Goal: Communication & Community: Participate in discussion

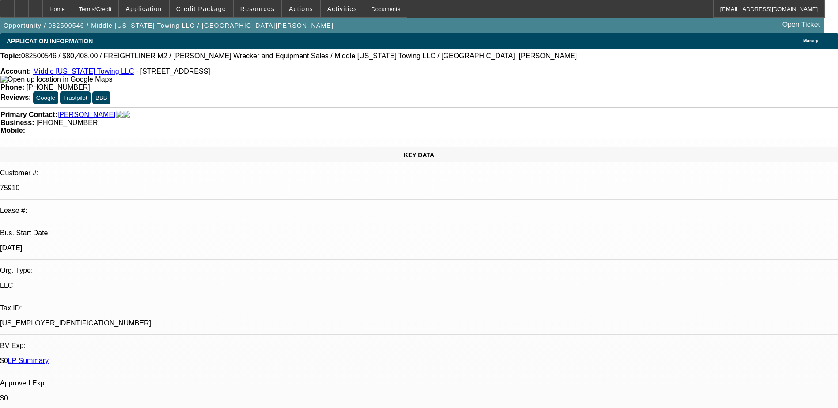
select select "0"
select select "2"
select select "0.1"
select select "4"
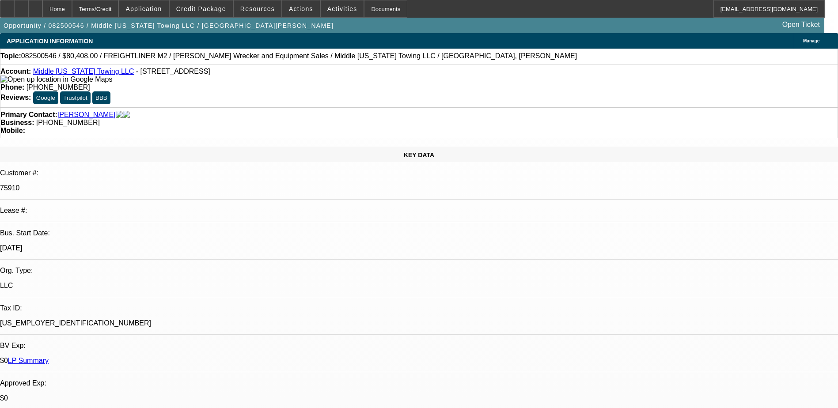
scroll to position [44, 0]
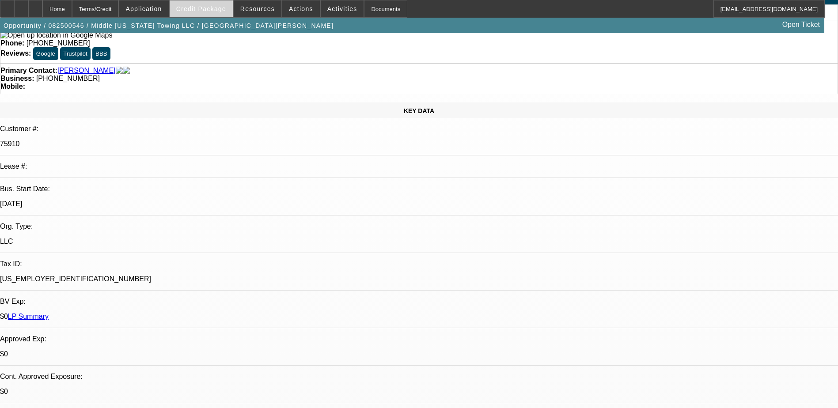
click at [224, 8] on span "Credit Package" at bounding box center [201, 8] width 50 height 7
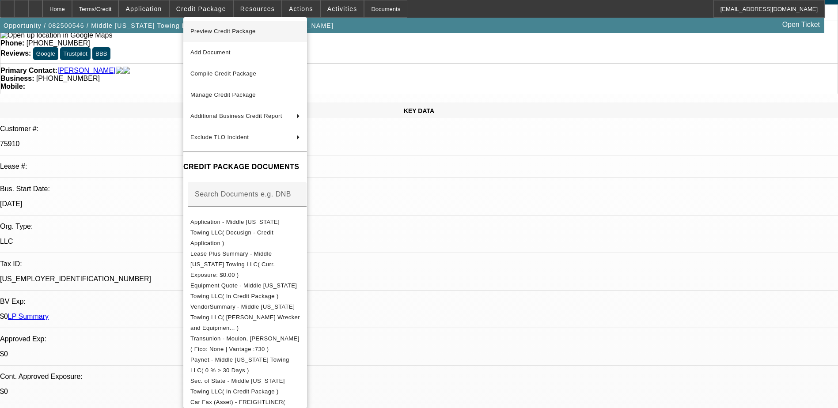
click at [241, 30] on span "Preview Credit Package" at bounding box center [222, 31] width 65 height 7
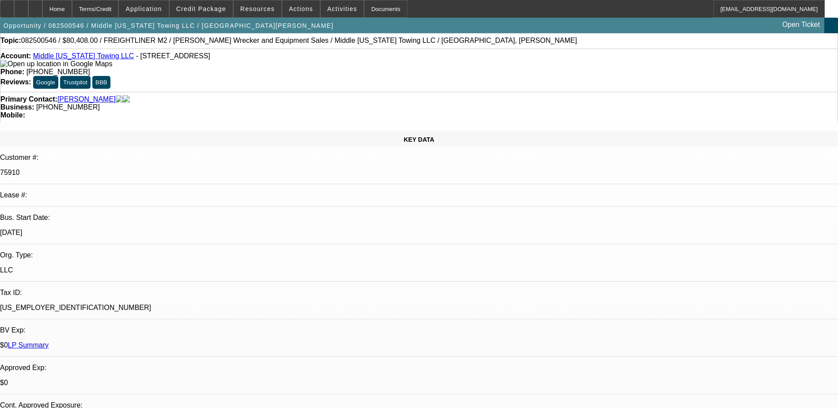
scroll to position [0, 0]
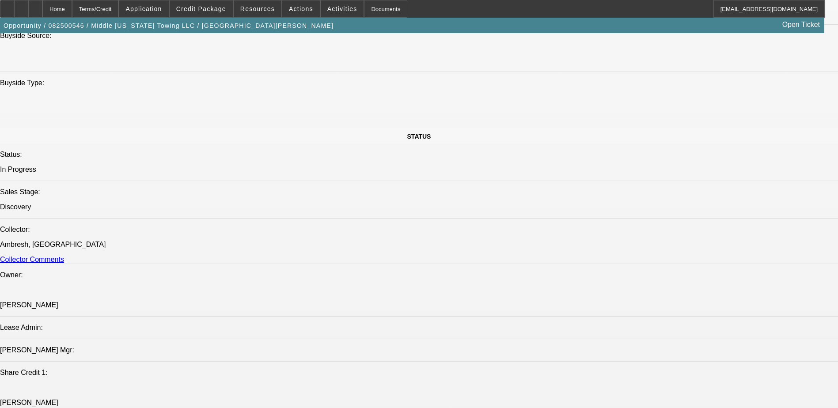
scroll to position [883, 0]
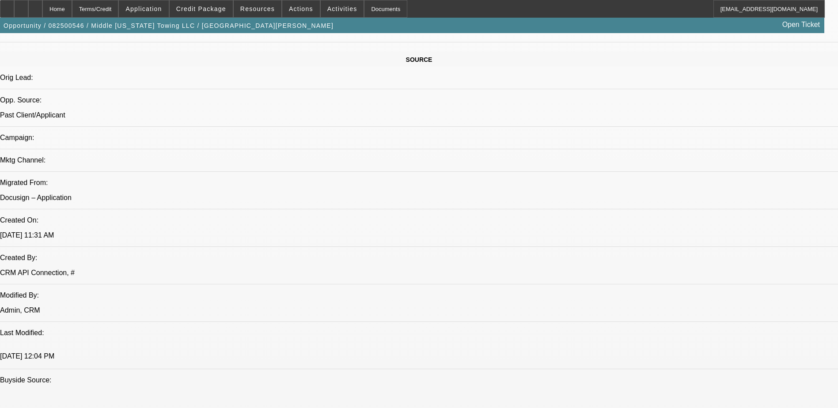
scroll to position [530, 0]
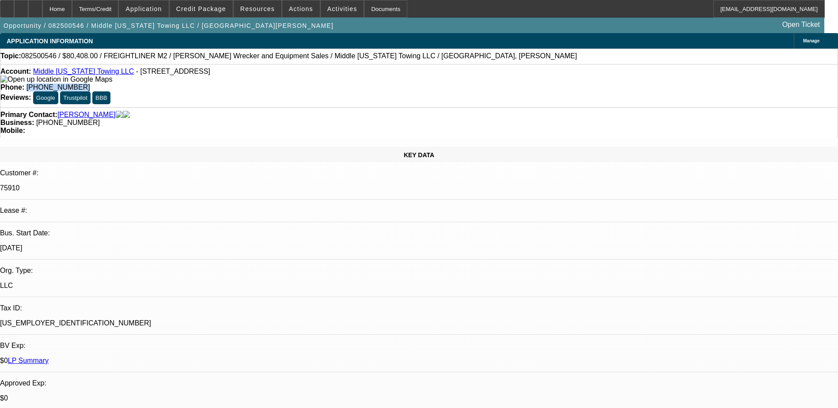
drag, startPoint x: 351, startPoint y: 72, endPoint x: 308, endPoint y: 78, distance: 43.7
click at [308, 78] on div "Account: Middle [US_STATE] Towing LLC - [STREET_ADDRESS] Phone: [PHONE_NUMBER] …" at bounding box center [419, 85] width 838 height 43
copy span "[PHONE_NUMBER]"
click at [75, 74] on link "Middle [US_STATE] Towing LLC" at bounding box center [83, 72] width 101 height 8
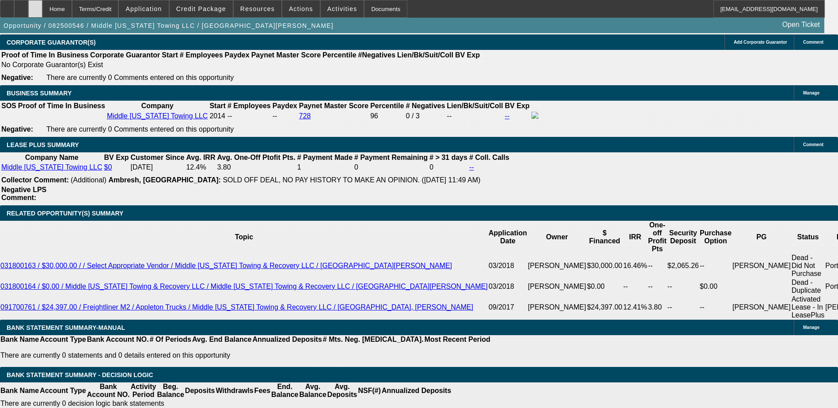
scroll to position [1414, 0]
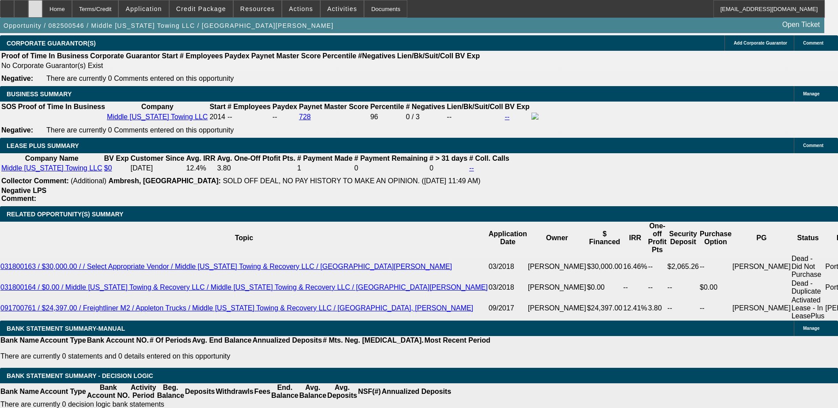
click at [42, 6] on div at bounding box center [35, 9] width 14 height 18
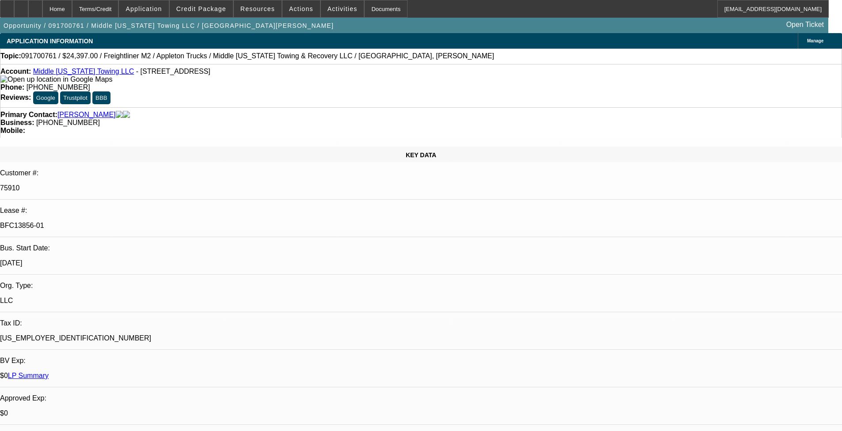
select select "0"
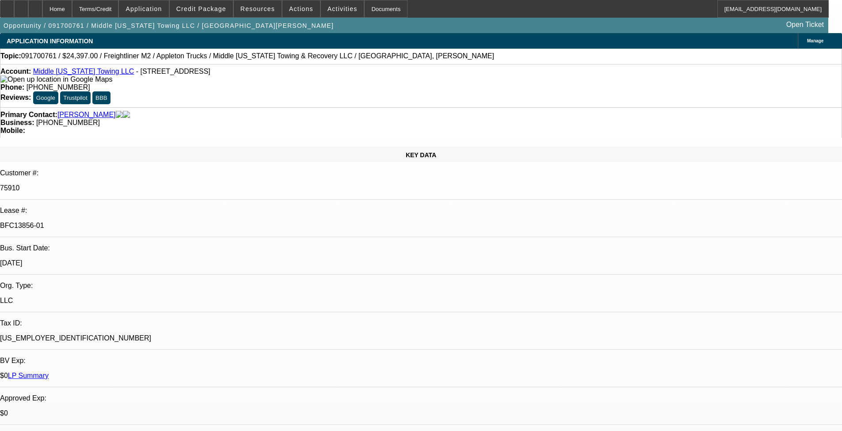
select select "0"
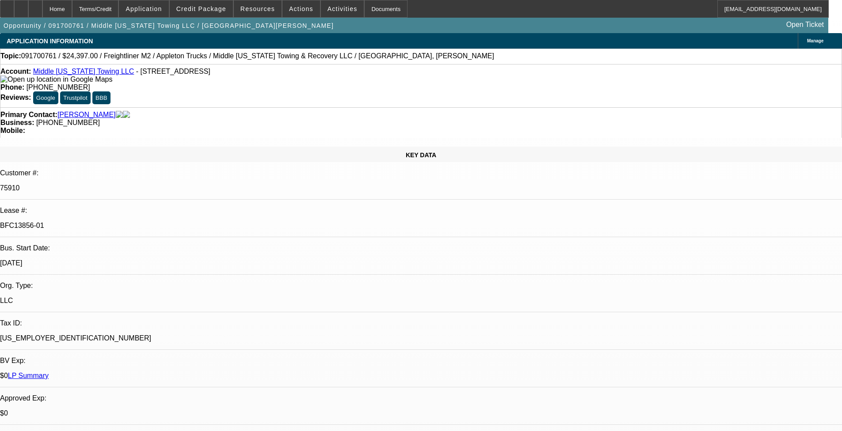
select select "0"
select select "1"
select select "6"
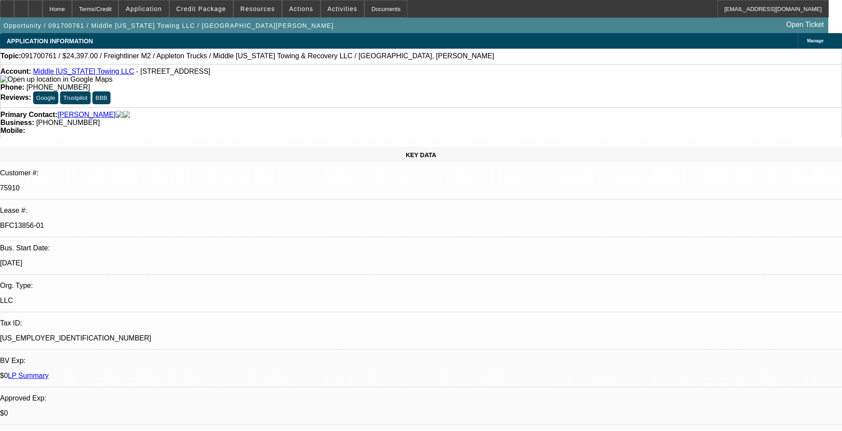
select select "1"
select select "6"
select select "1"
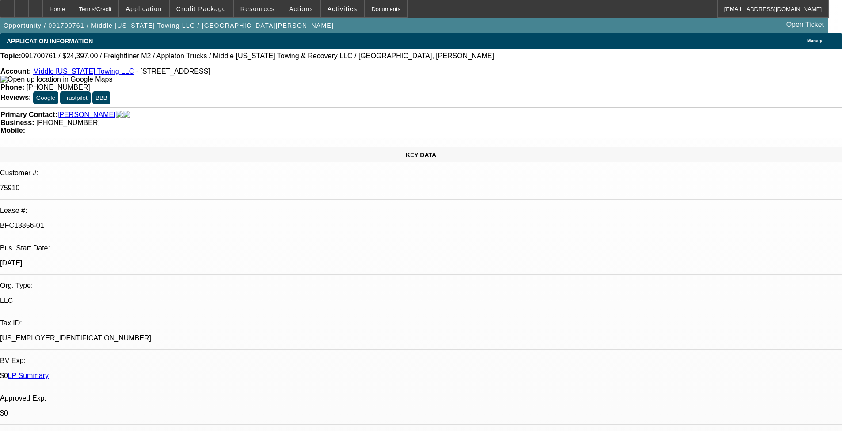
select select "6"
select select "1"
select select "6"
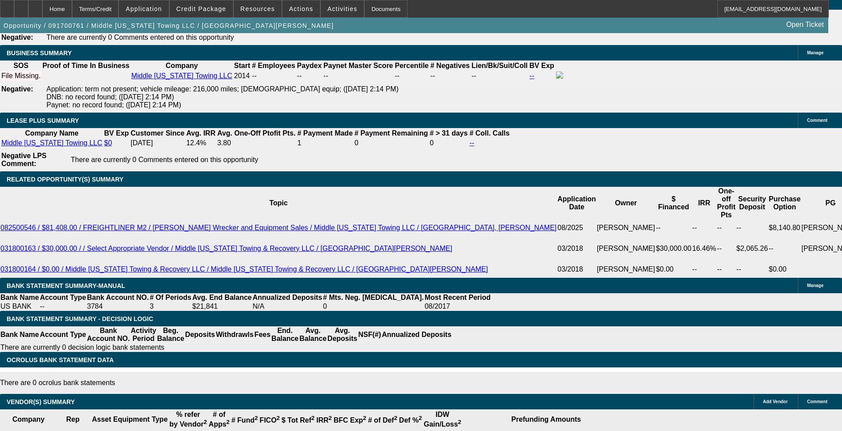
scroll to position [1414, 0]
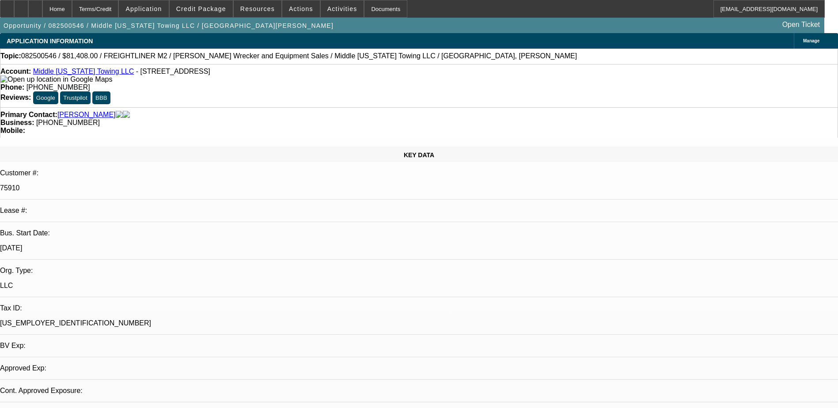
select select "0"
select select "1"
select select "2"
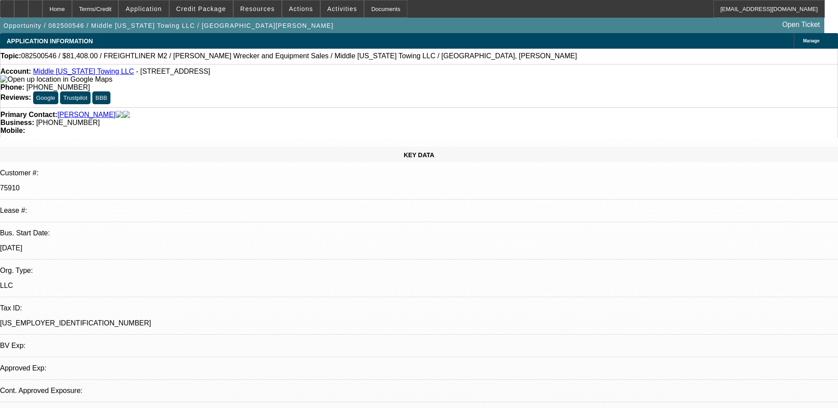
select select "6"
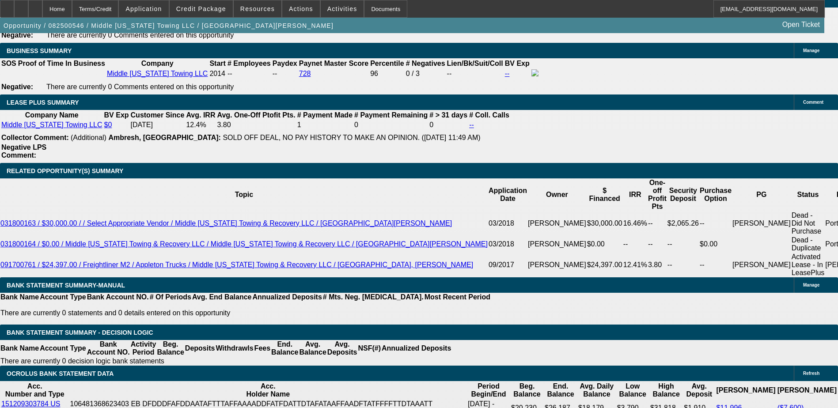
scroll to position [1414, 0]
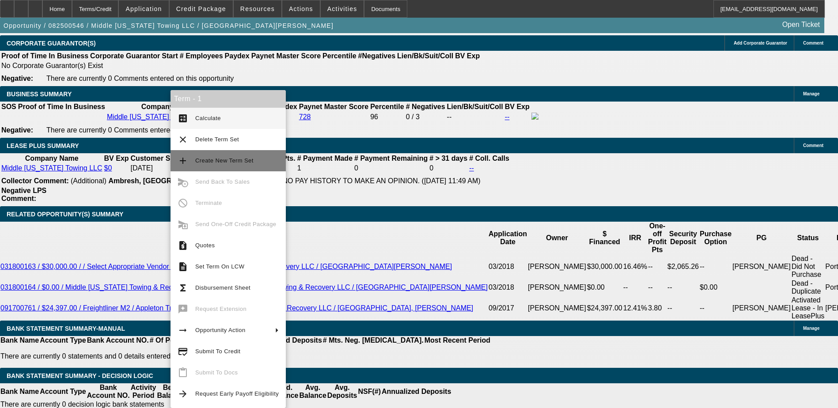
click at [215, 164] on span "Create New Term Set" at bounding box center [236, 160] width 83 height 11
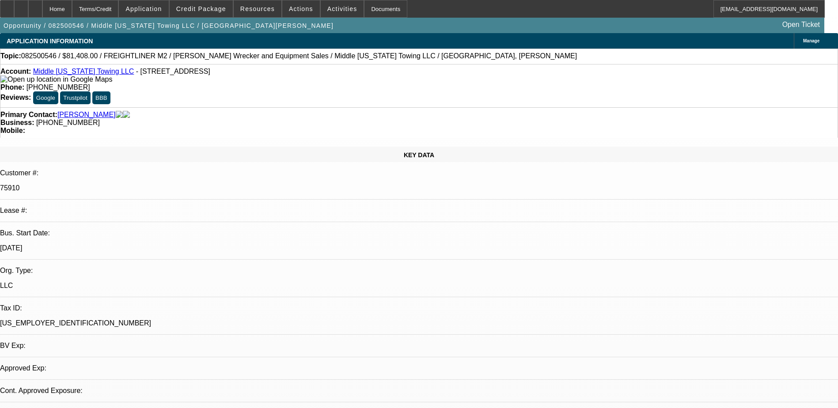
select select "0"
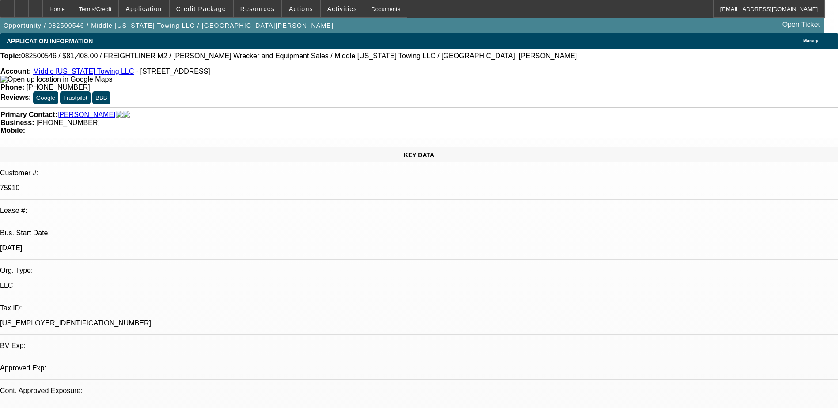
select select "0"
select select "1"
select select "2"
select select "6"
select select "1"
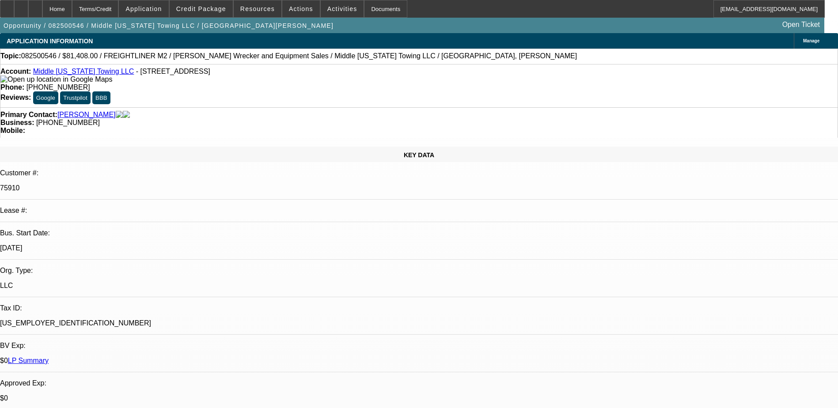
select select "2"
select select "6"
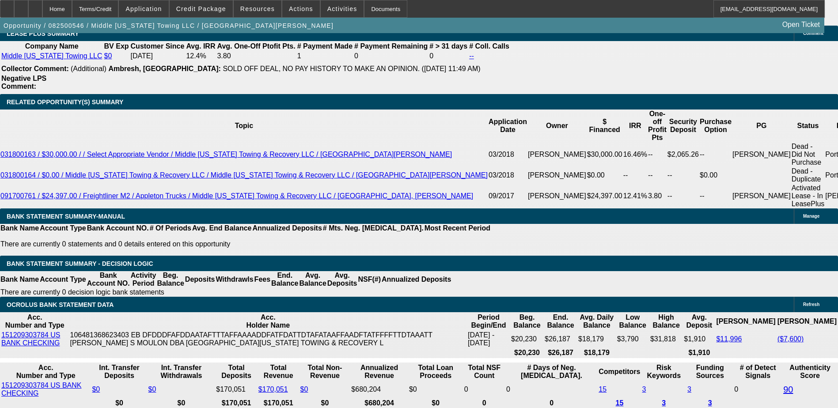
scroll to position [1416, 0]
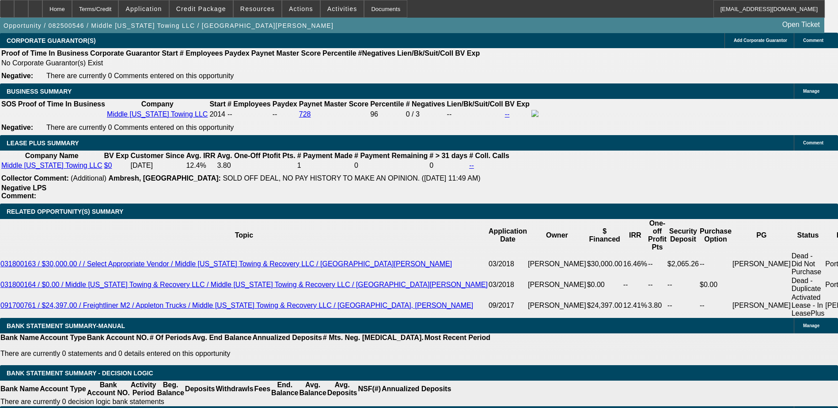
type input "UNKNOWN"
type input "6"
type input "$13,957.97"
type input "60"
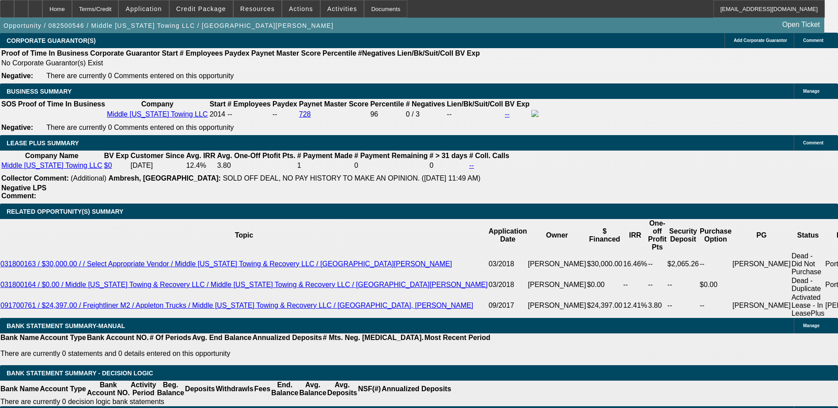
type input "$1,721.20"
type input "60"
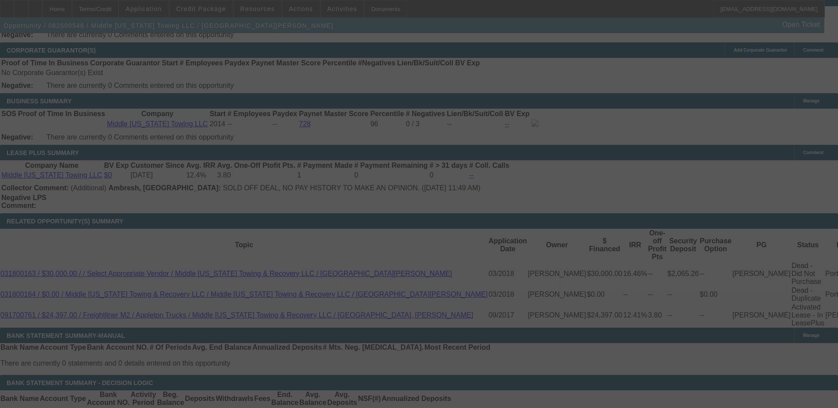
scroll to position [1416, 0]
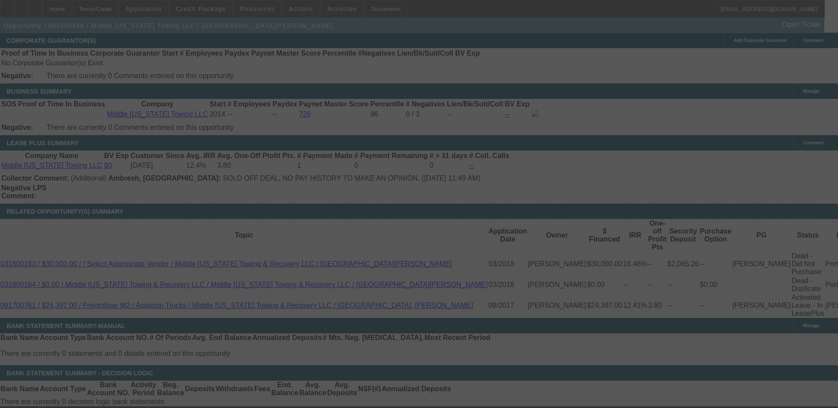
select select "0"
select select "2"
select select "0"
select select "6"
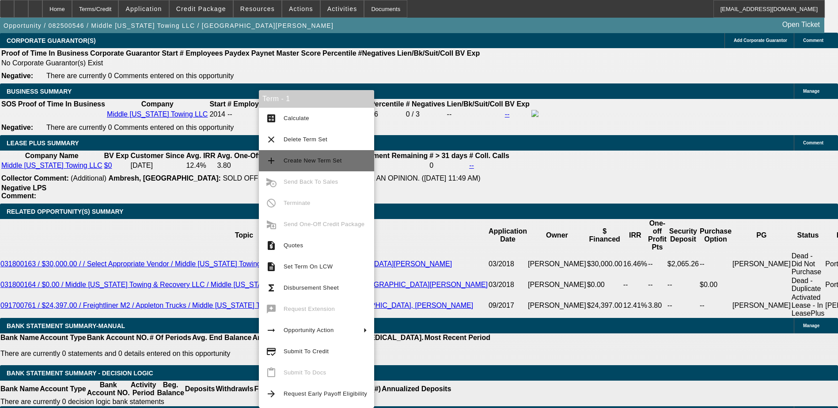
click at [339, 156] on span "Create New Term Set" at bounding box center [325, 160] width 83 height 11
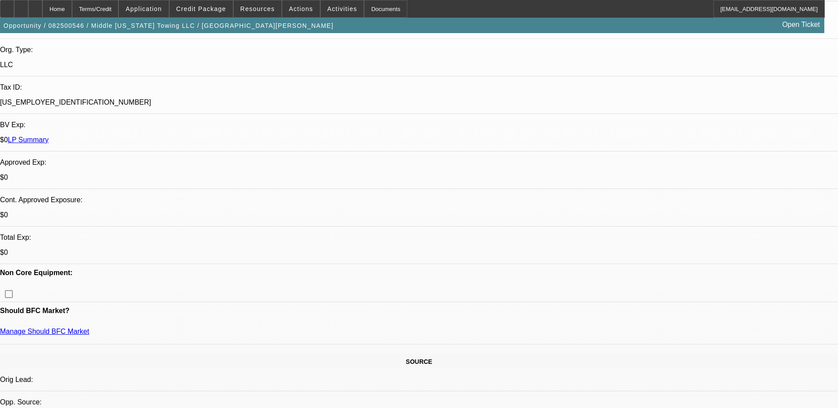
select select "0"
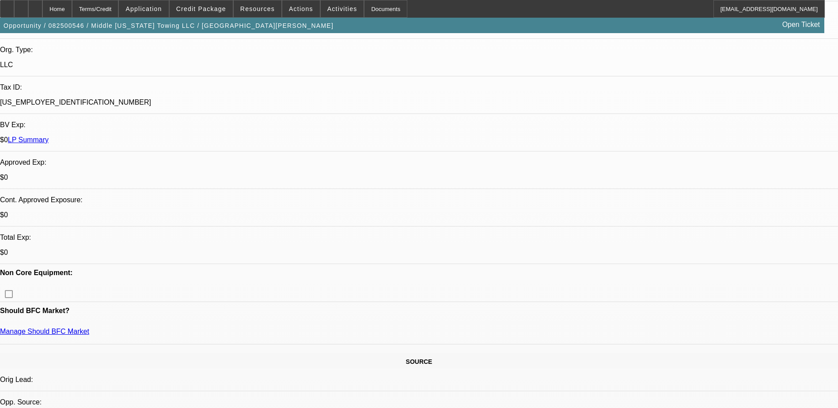
select select "0"
select select "1"
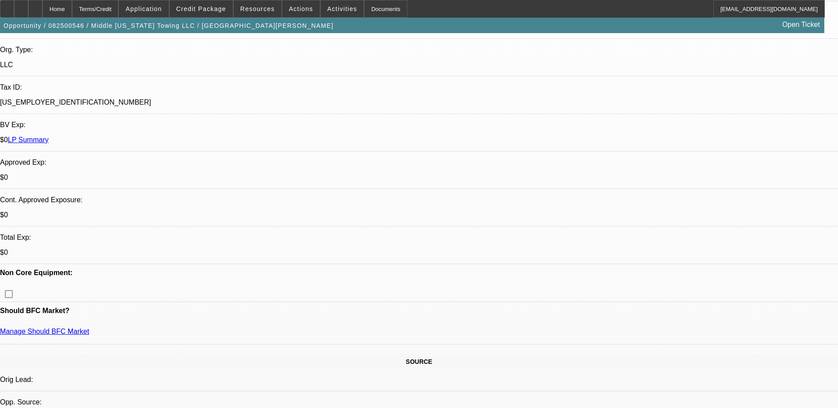
select select "2"
select select "6"
select select "1"
select select "2"
select select "6"
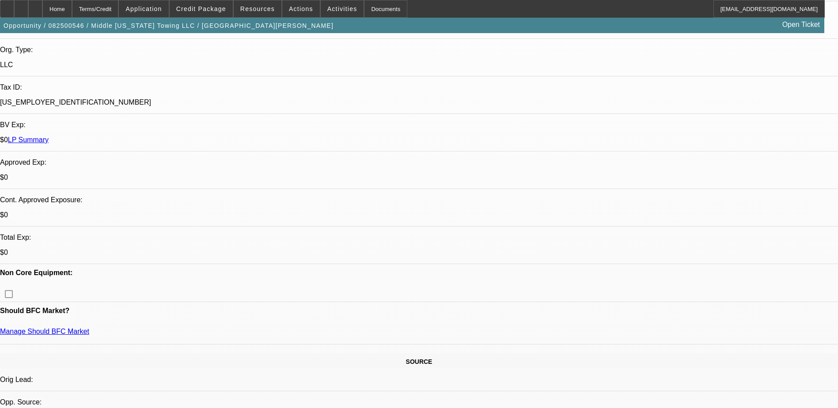
select select "1"
select select "2"
select select "6"
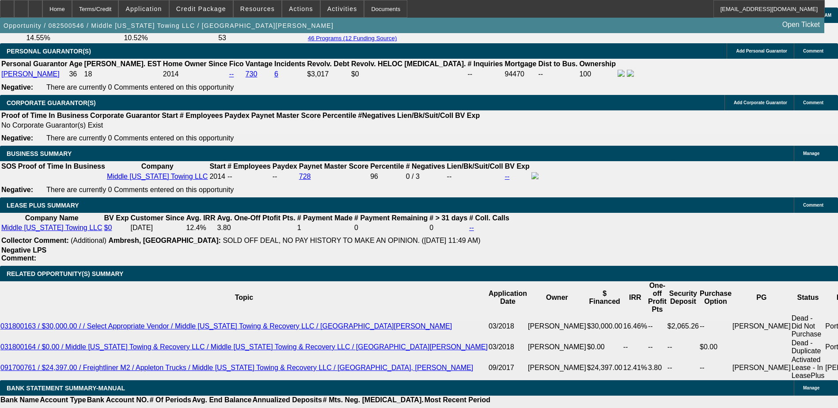
scroll to position [1369, 0]
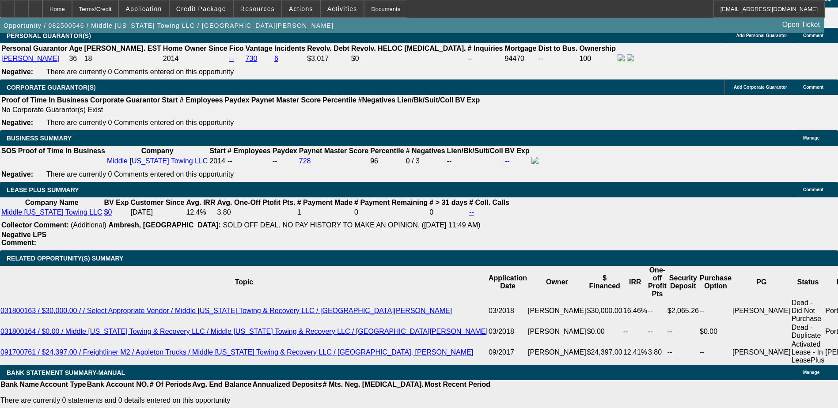
type input "UNKNOWN"
type input "6054"
type input "$668.93"
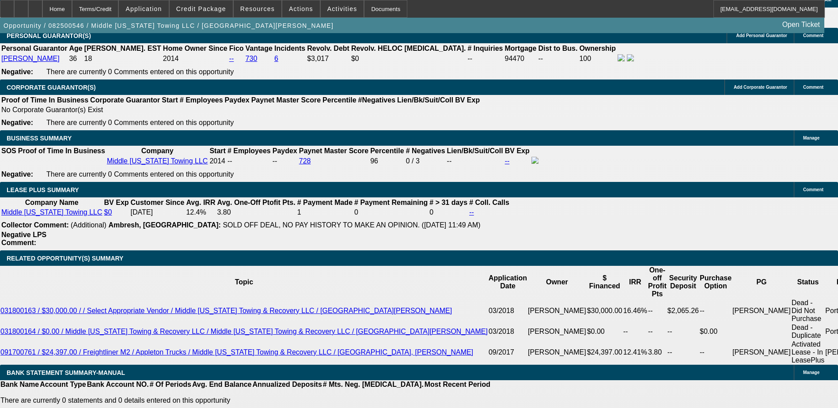
type input "654"
type input "$0.10"
type input "54"
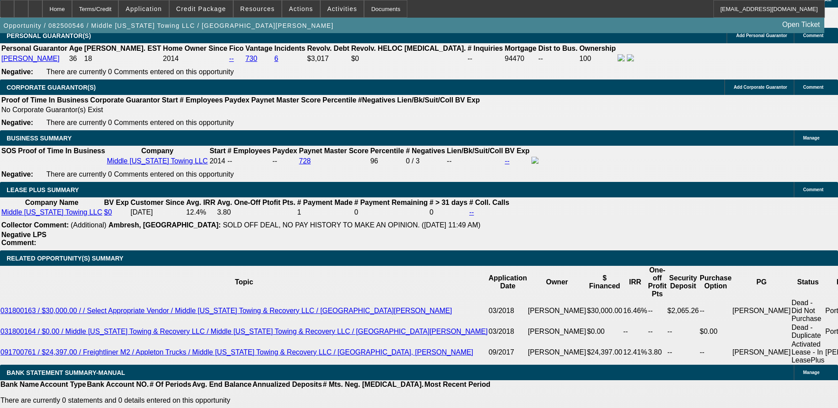
type input "9"
type input "$1,838.96"
type input "9.8"
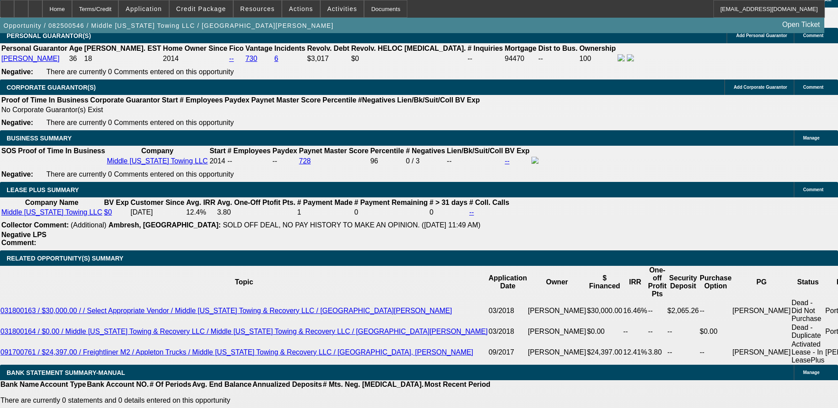
type input "$1,870.37"
type input "9.8"
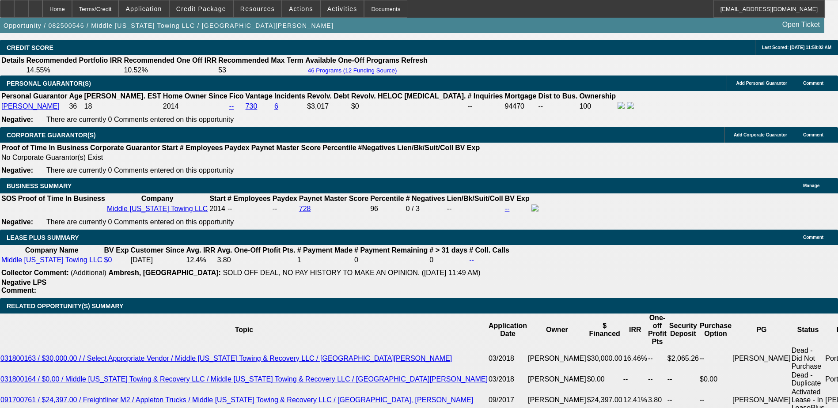
scroll to position [1281, 0]
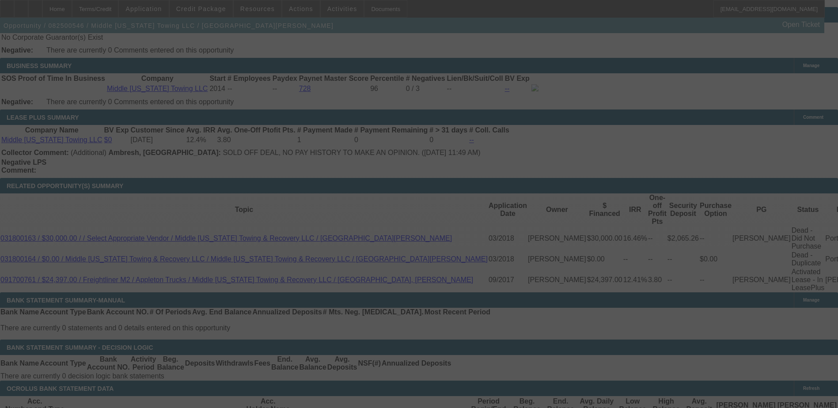
scroll to position [1458, 0]
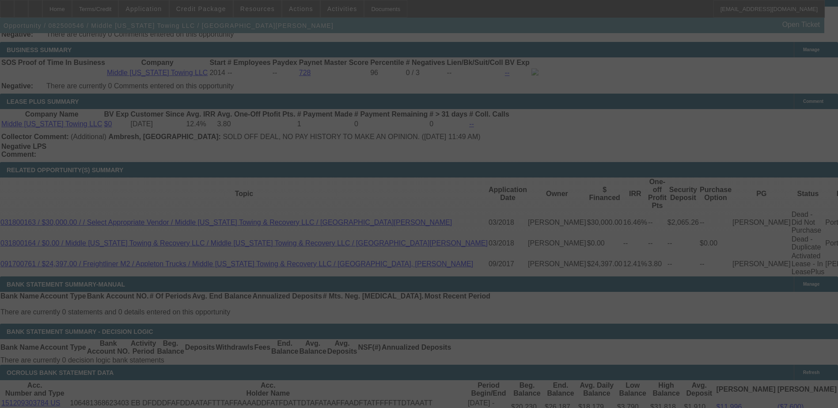
select select "0"
select select "2"
select select "0"
select select "6"
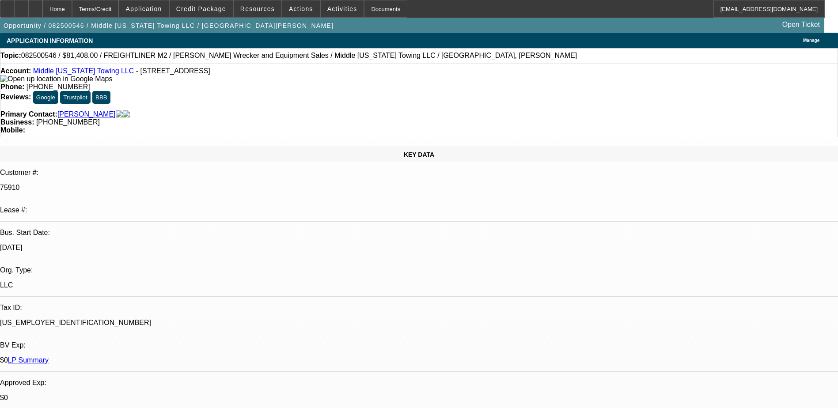
scroll to position [0, 0]
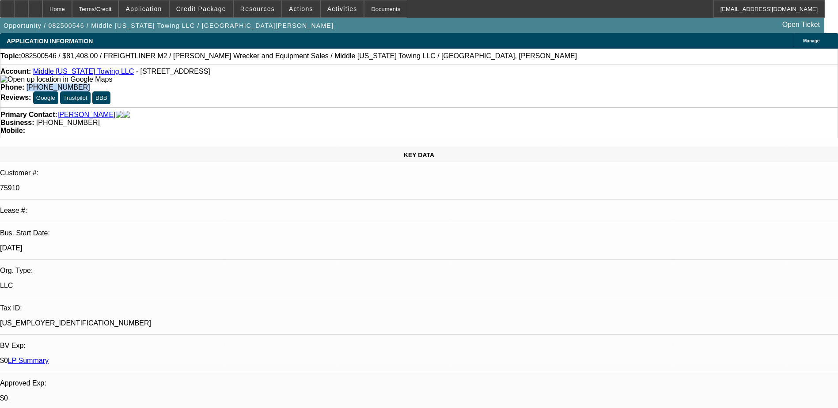
drag, startPoint x: 351, startPoint y: 75, endPoint x: 307, endPoint y: 77, distance: 44.7
click at [307, 83] on div "Phone: (615) 836-8160" at bounding box center [418, 87] width 837 height 8
drag, startPoint x: 307, startPoint y: 77, endPoint x: 329, endPoint y: 75, distance: 22.2
copy span "[PHONE_NUMBER]"
click at [372, 88] on div "Account: Middle Tennessee Towing LLC - 3320 Goodland Rd, Nashville, TN 37211 Ph…" at bounding box center [419, 85] width 838 height 43
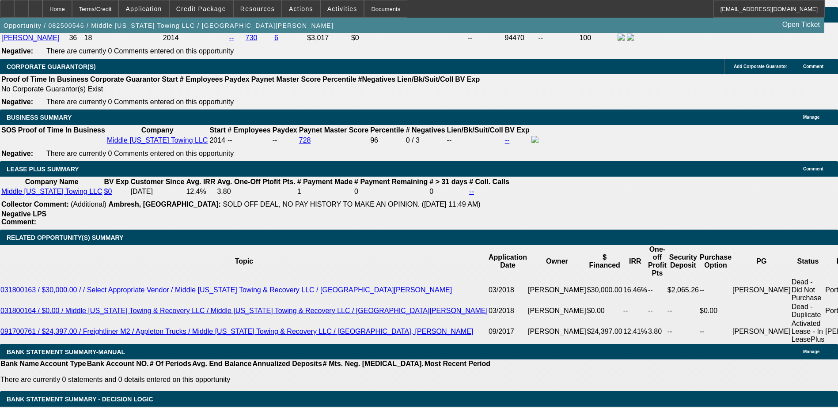
scroll to position [1414, 0]
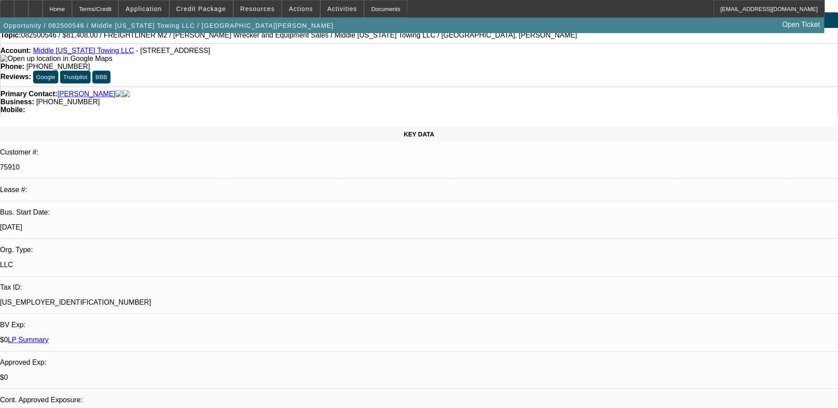
scroll to position [0, 0]
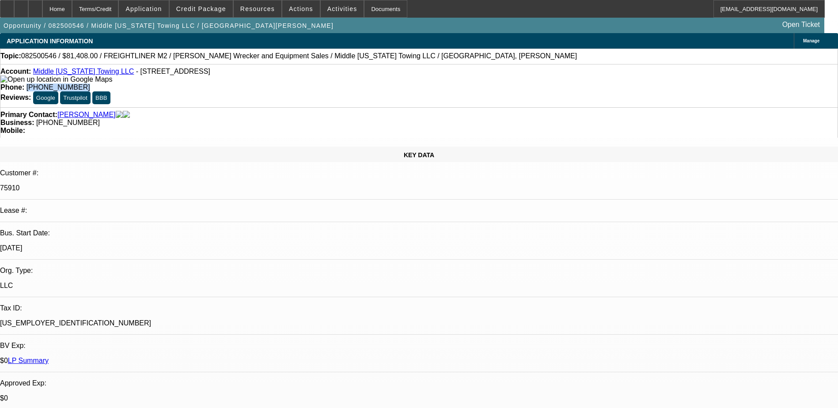
drag, startPoint x: 347, startPoint y: 73, endPoint x: 307, endPoint y: 73, distance: 40.2
click at [307, 83] on div "Phone: (615) 836-8160" at bounding box center [418, 87] width 837 height 8
copy span "[PHONE_NUMBER]"
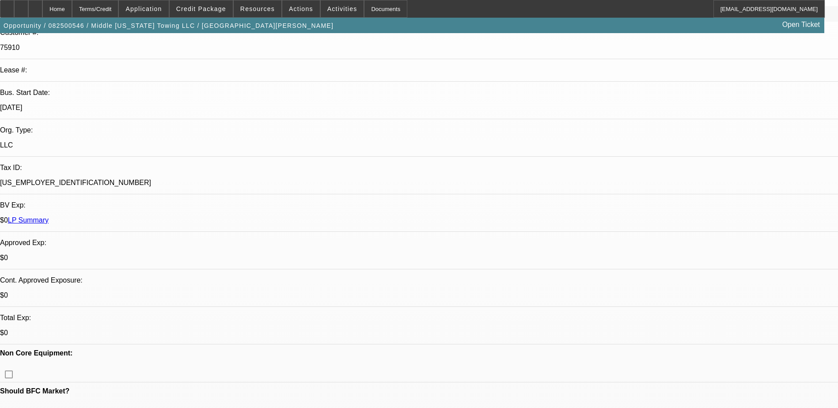
scroll to position [177, 0]
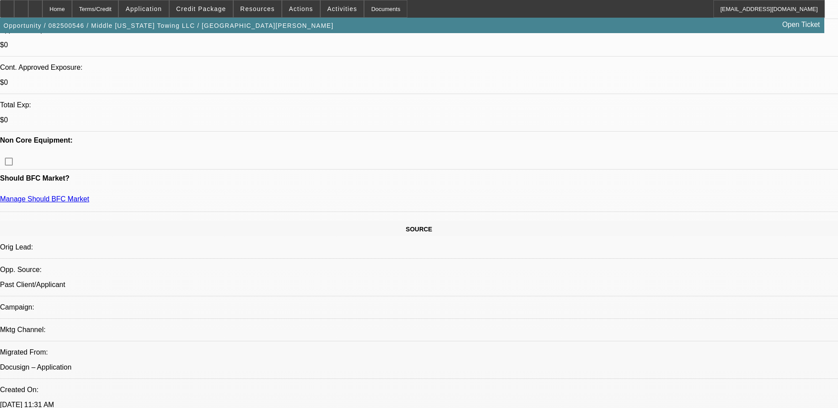
scroll to position [133, 0]
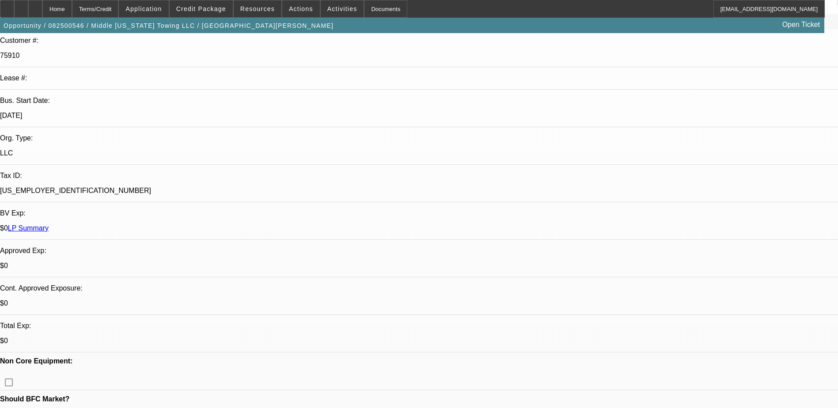
click at [591, 4] on div "Home Terms/Credit Application Credit Package Resources Actions Activities Docum…" at bounding box center [412, 9] width 825 height 18
radio input "true"
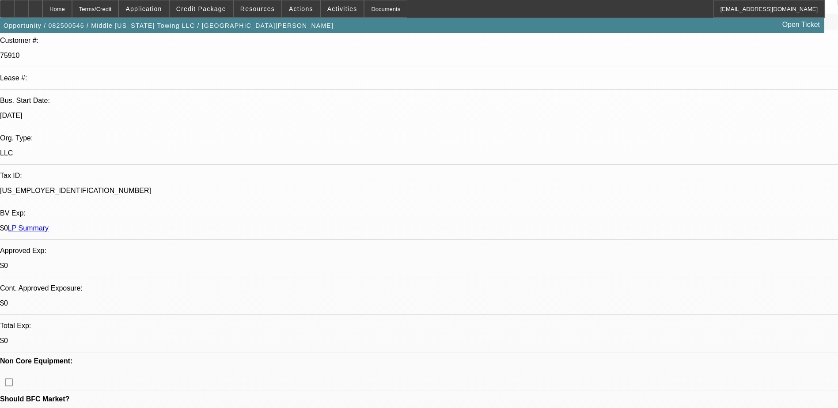
type textarea "E"
drag, startPoint x: 621, startPoint y: 179, endPoint x: 629, endPoint y: 182, distance: 8.4
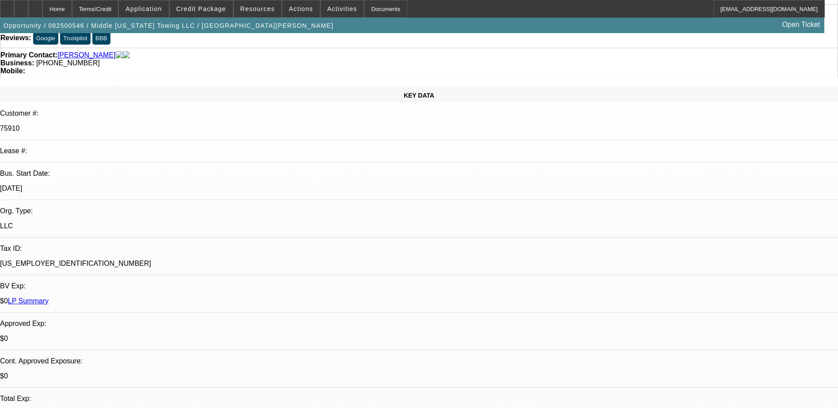
scroll to position [0, 0]
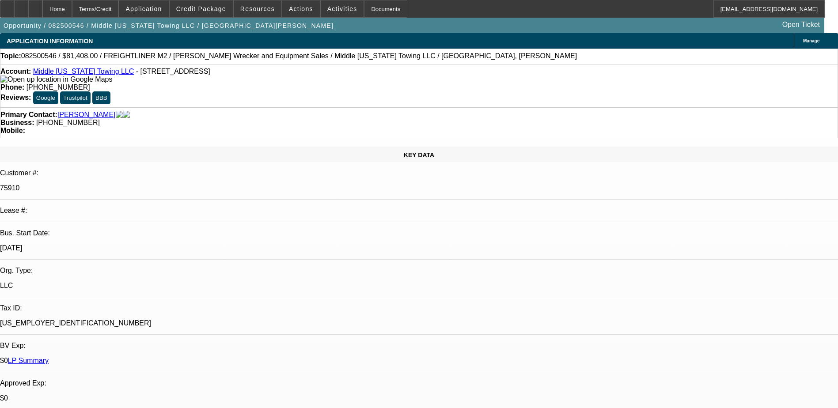
click at [94, 71] on link "Middle [US_STATE] Towing LLC" at bounding box center [83, 72] width 101 height 8
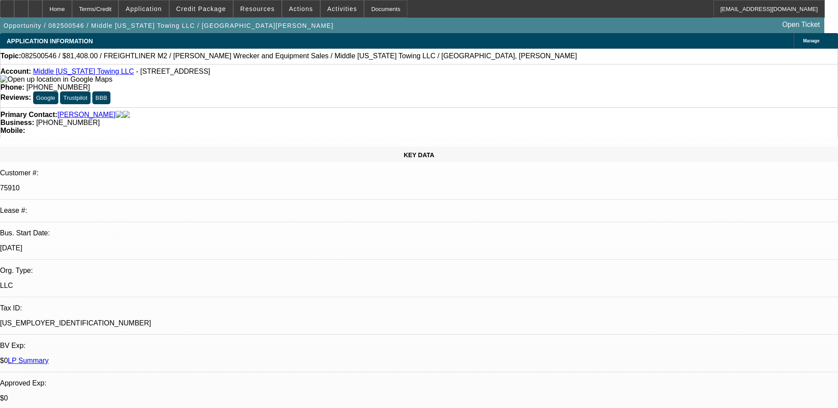
scroll to position [40, 0]
type textarea "Evans has been financing with Stearns over the years, likes their quick process…"
drag, startPoint x: 764, startPoint y: 207, endPoint x: 736, endPoint y: 200, distance: 29.1
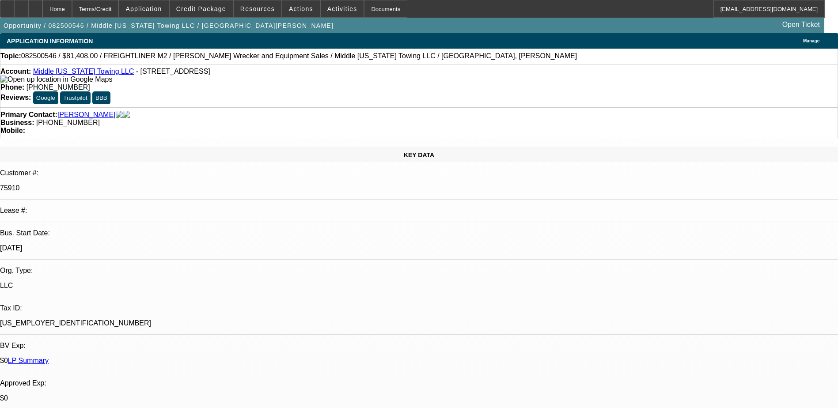
radio input "true"
drag, startPoint x: 56, startPoint y: 12, endPoint x: 61, endPoint y: 13, distance: 4.9
click at [42, 12] on div at bounding box center [35, 9] width 14 height 18
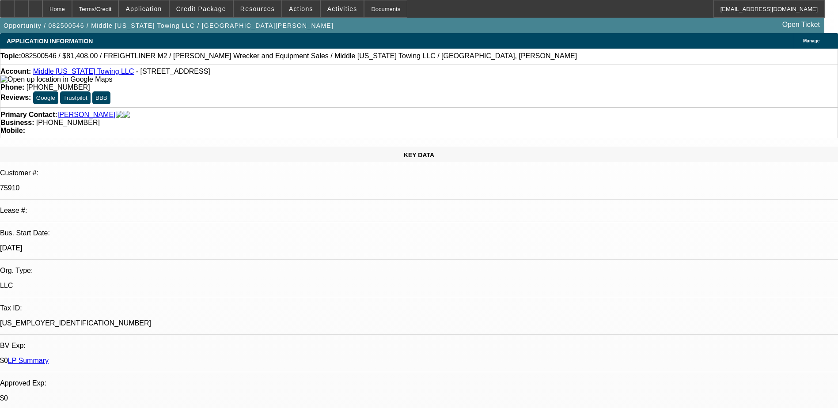
select select "0"
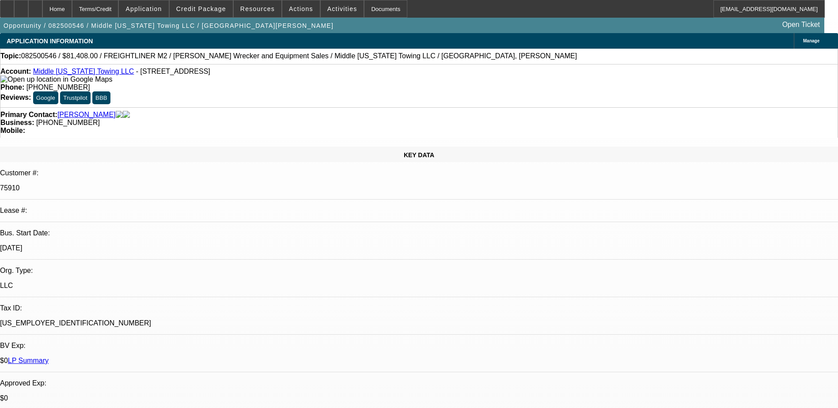
select select "0"
select select "1"
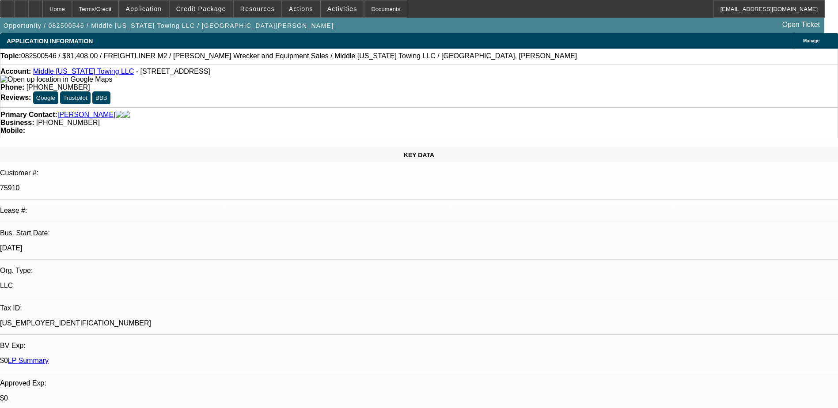
select select "2"
select select "6"
select select "1"
select select "2"
select select "6"
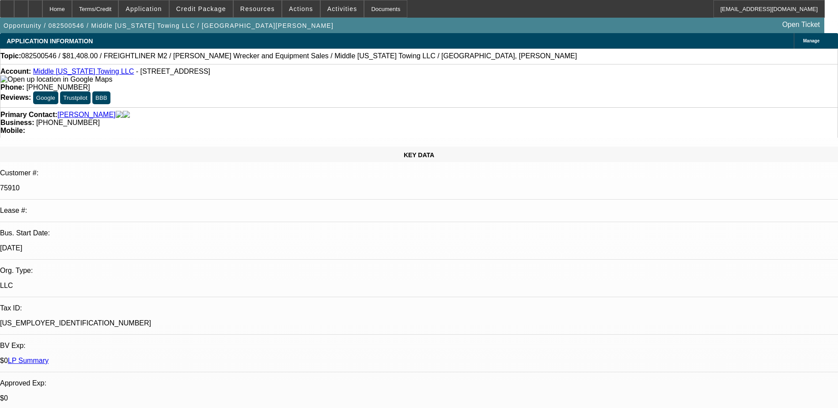
select select "1"
select select "2"
select select "6"
drag, startPoint x: 569, startPoint y: 235, endPoint x: 785, endPoint y: 278, distance: 219.9
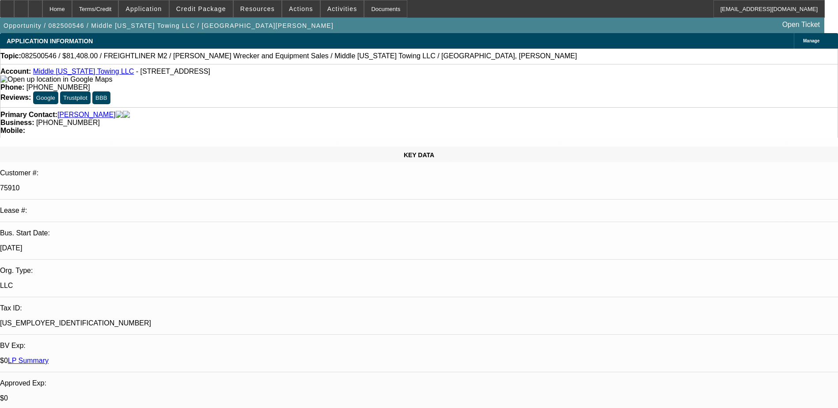
drag, startPoint x: 785, startPoint y: 278, endPoint x: 725, endPoint y: 256, distance: 64.0
copy div "[PERSON_NAME] has been financing with [PERSON_NAME] over the years, likes their…"
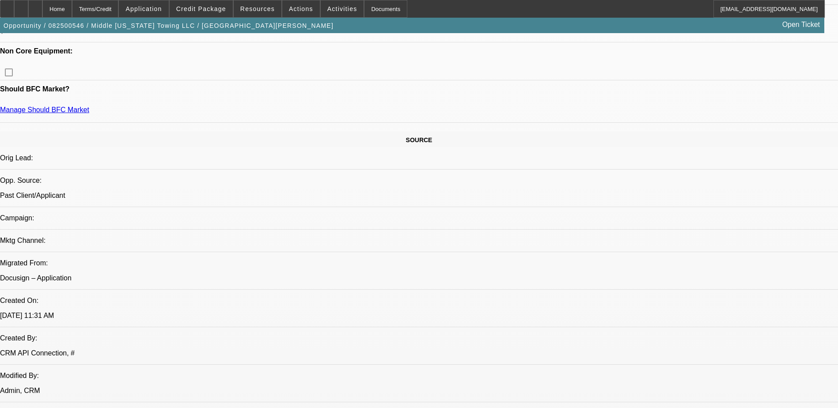
scroll to position [442, 0]
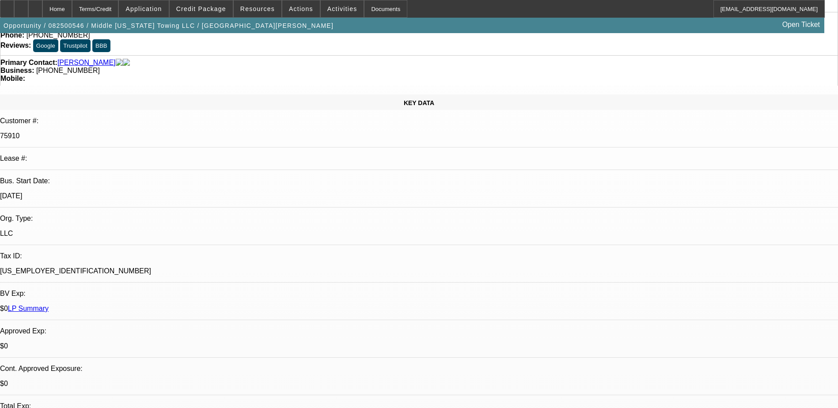
scroll to position [133, 0]
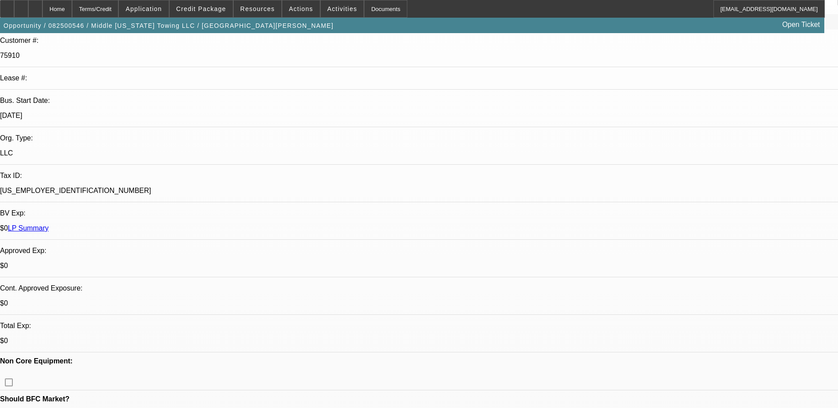
radio input "true"
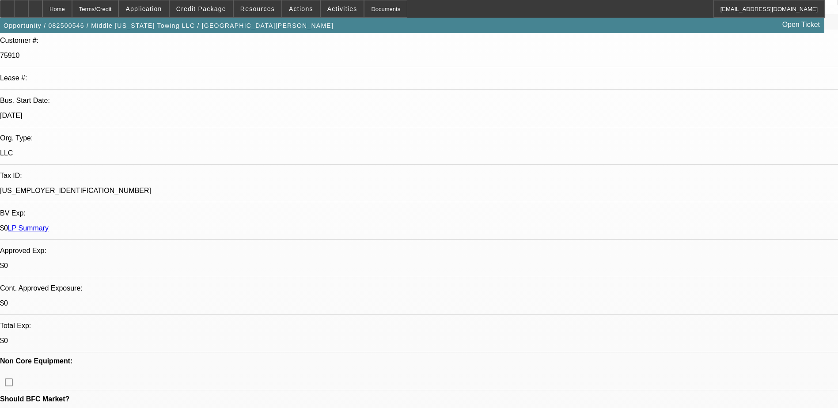
paste textarea "Evans Moulons has operated Middle Tennessee Towing since 2014 and has a solid f…"
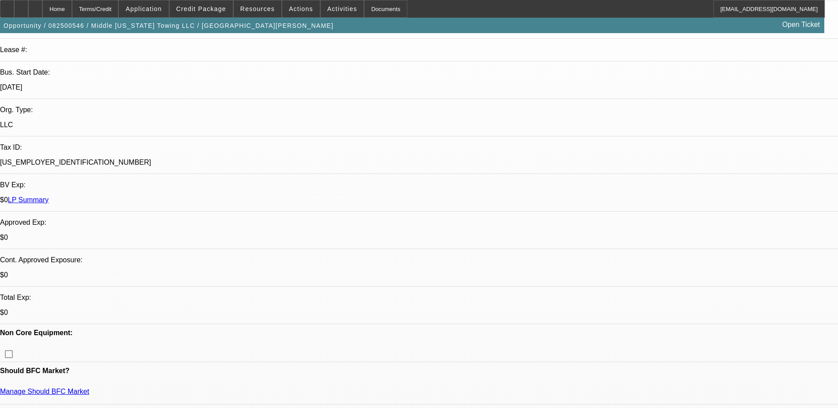
scroll to position [177, 0]
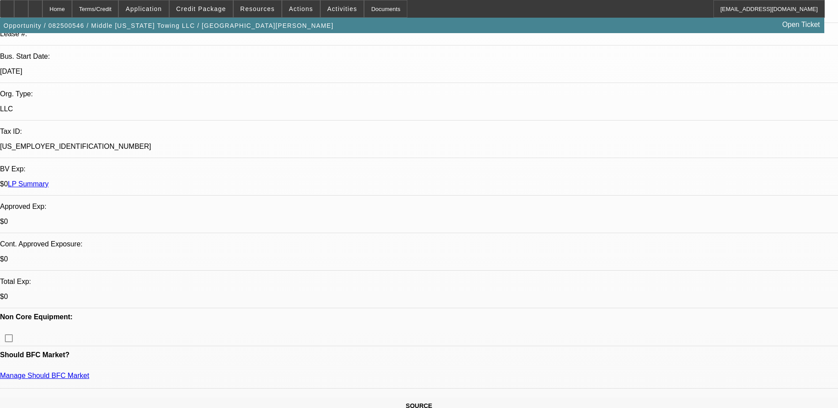
drag, startPoint x: 684, startPoint y: 185, endPoint x: 733, endPoint y: 178, distance: 49.5
drag, startPoint x: 677, startPoint y: 183, endPoint x: 598, endPoint y: 185, distance: 79.5
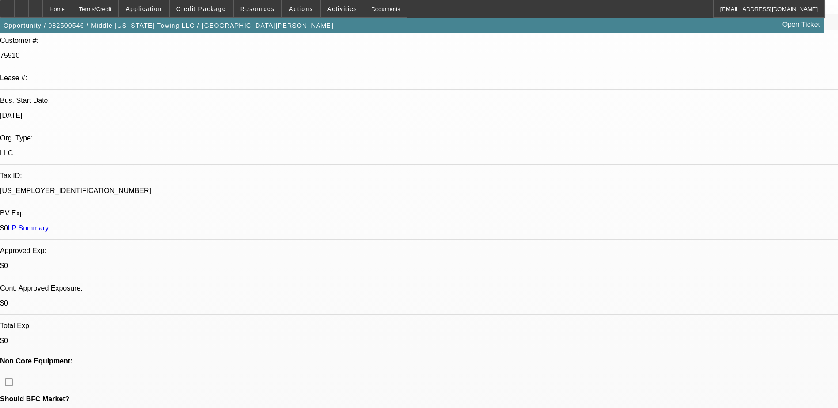
type textarea "Evans Moulons has operated Middle Tennessee Towing since 2014 and has a solid f…"
radio input "true"
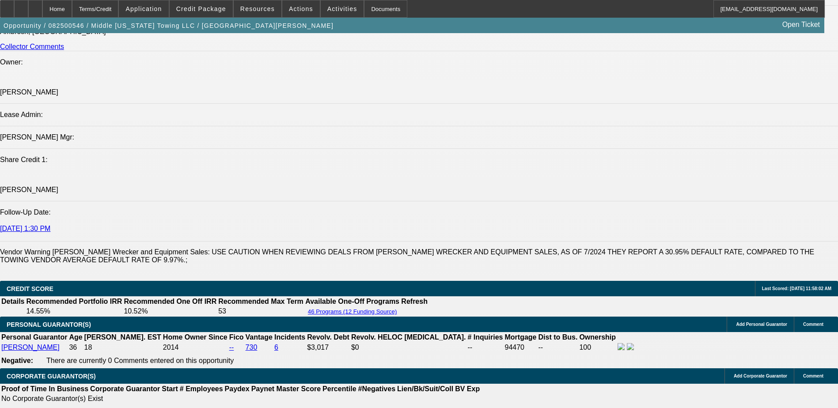
scroll to position [1369, 0]
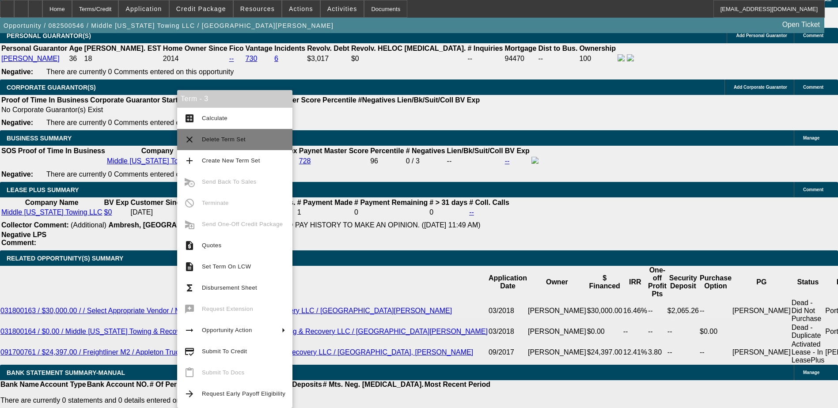
click at [221, 147] on button "clear Delete Term Set" at bounding box center [234, 139] width 115 height 21
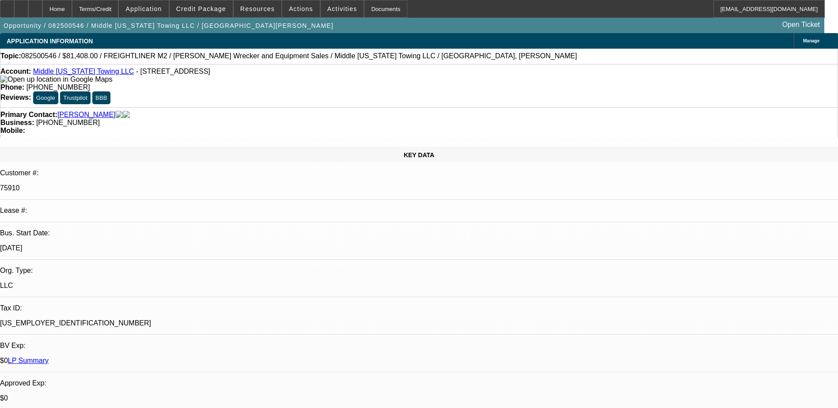
select select "0"
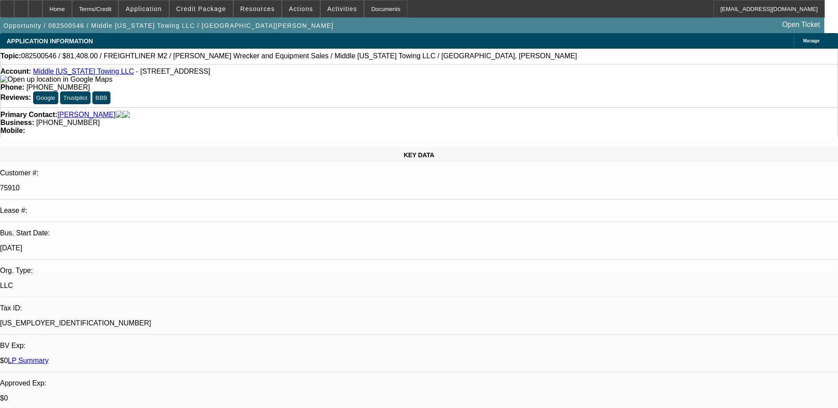
select select "0"
select select "1"
select select "2"
select select "6"
select select "1"
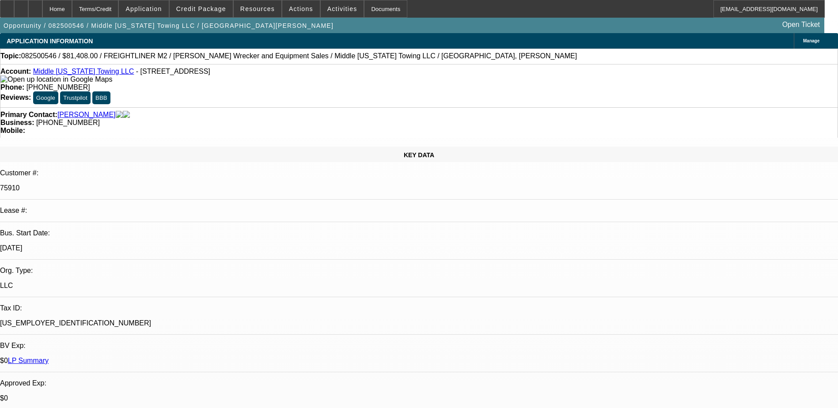
select select "2"
select select "6"
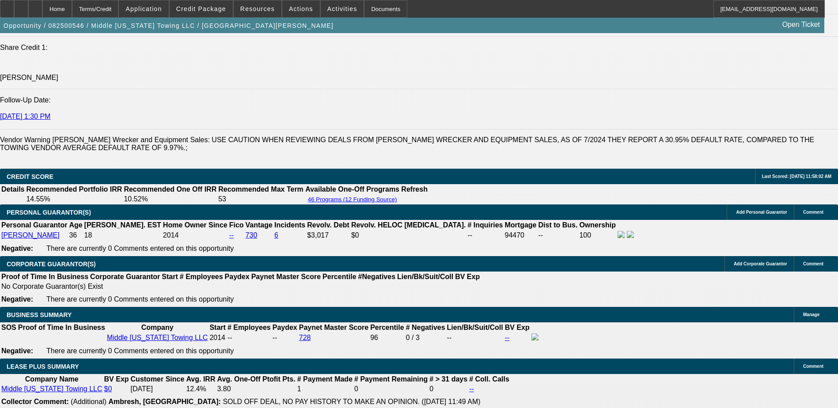
scroll to position [1414, 0]
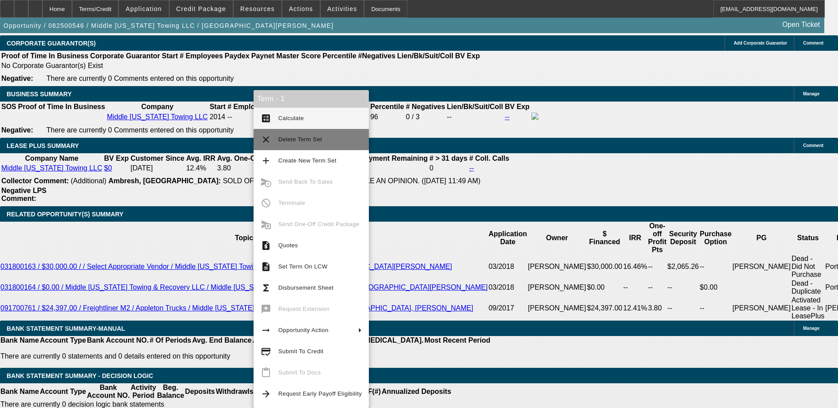
click at [300, 144] on span "Delete Term Set" at bounding box center [319, 139] width 83 height 11
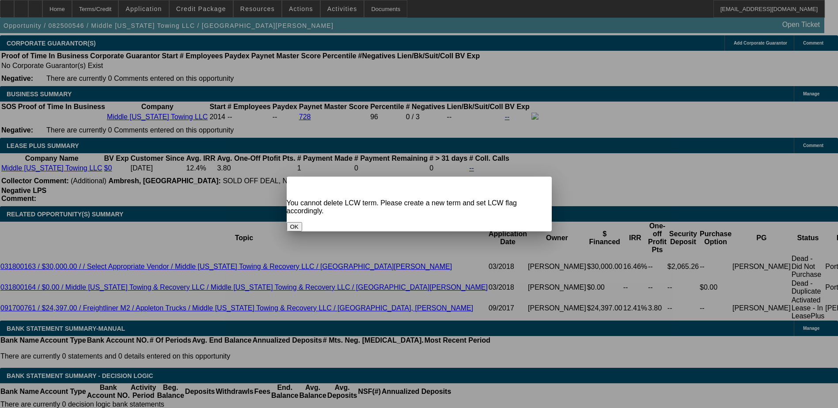
scroll to position [0, 0]
click at [532, 187] on icon at bounding box center [532, 184] width 0 height 5
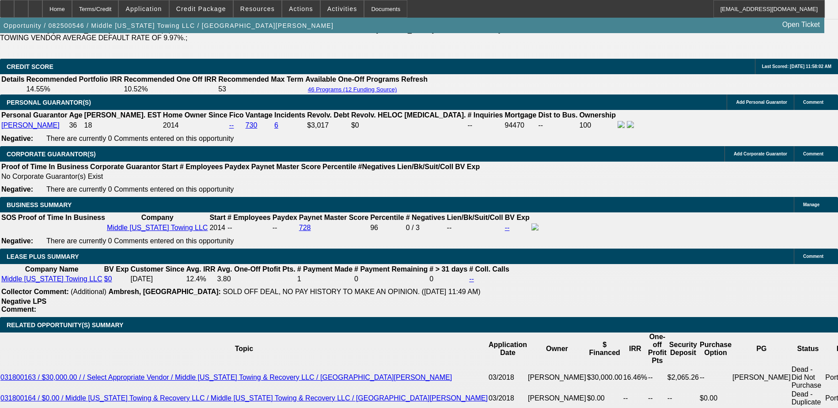
scroll to position [1281, 0]
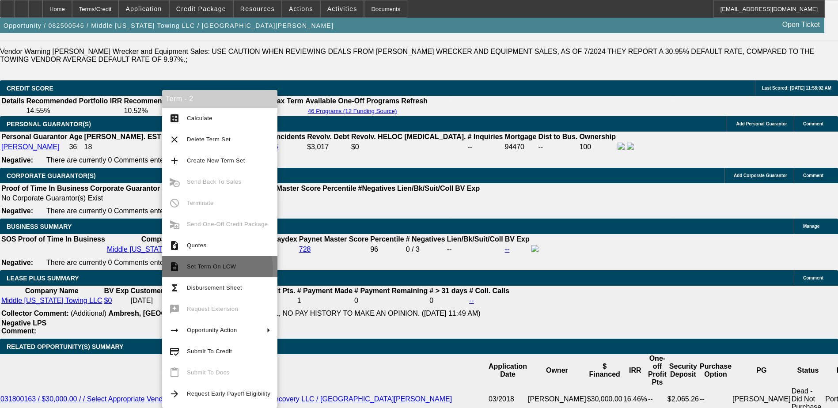
click at [214, 269] on span "Set Term On LCW" at bounding box center [211, 266] width 49 height 7
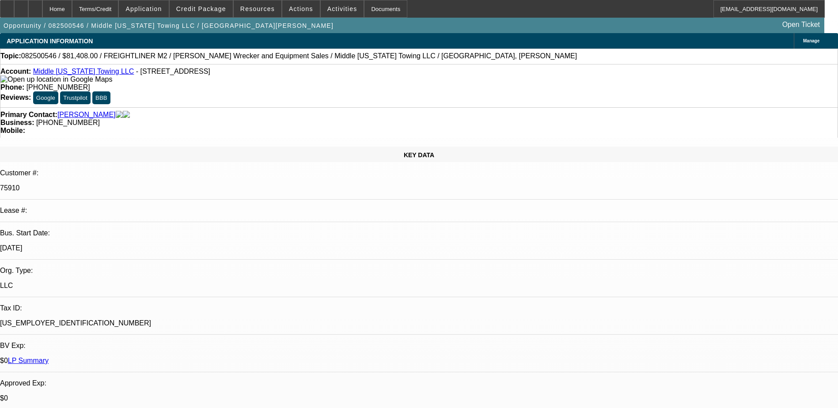
select select "0"
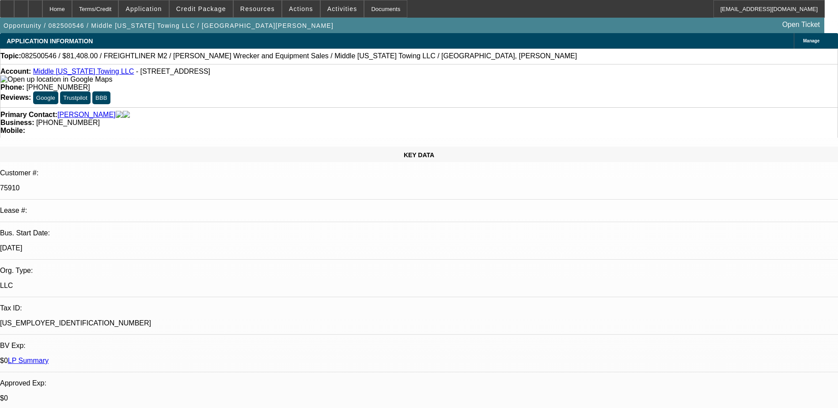
select select "0"
select select "1"
select select "2"
select select "6"
select select "1"
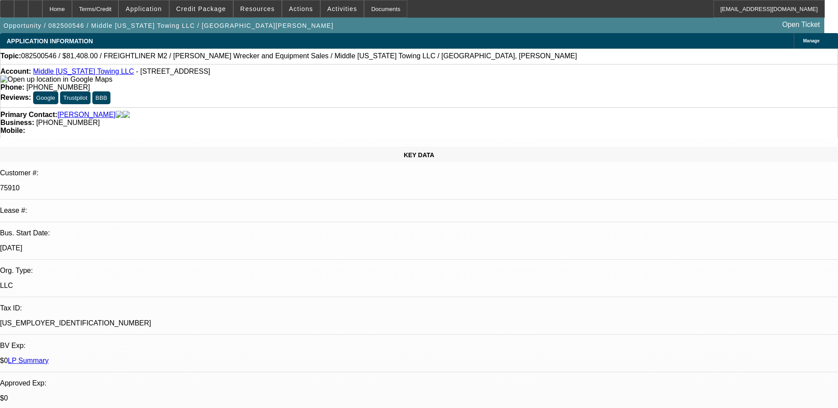
select select "2"
select select "6"
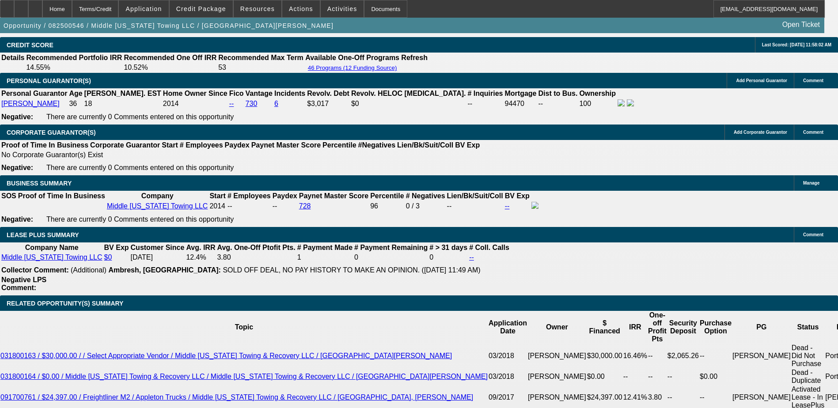
scroll to position [1325, 0]
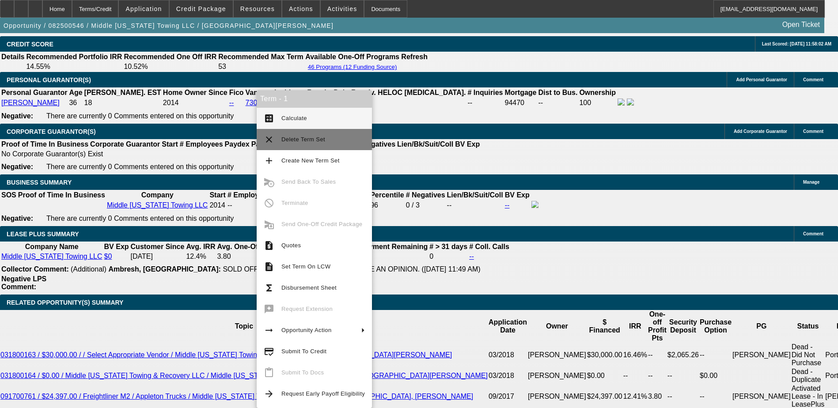
click at [307, 144] on span "Delete Term Set" at bounding box center [322, 139] width 83 height 11
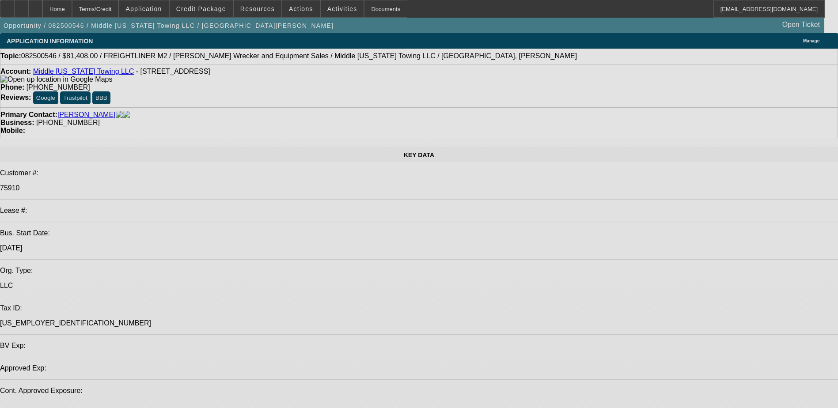
select select "0"
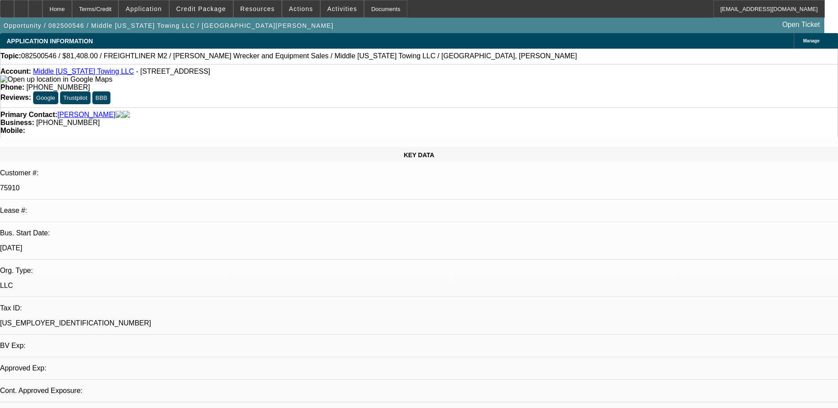
select select "0"
select select "2"
select select "0"
select select "6"
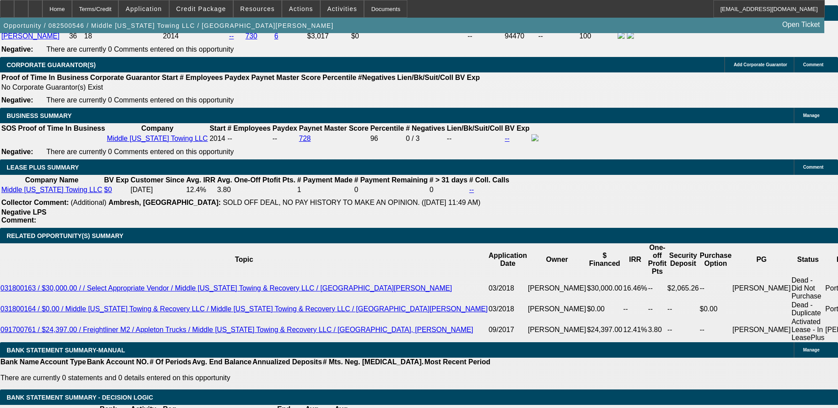
scroll to position [1369, 0]
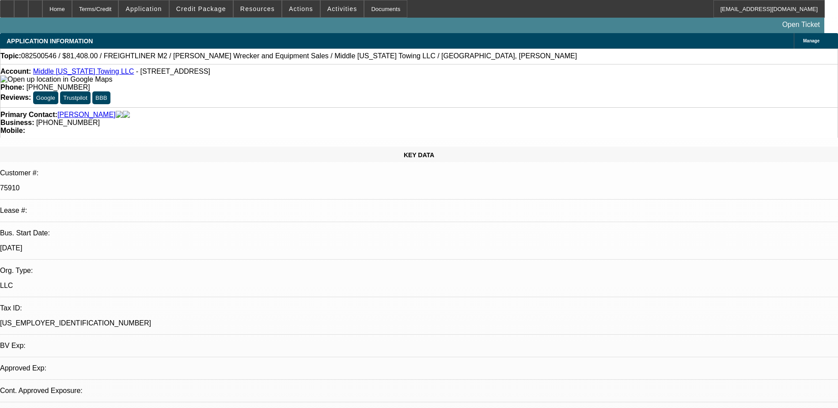
select select "0"
select select "2"
select select "0"
select select "6"
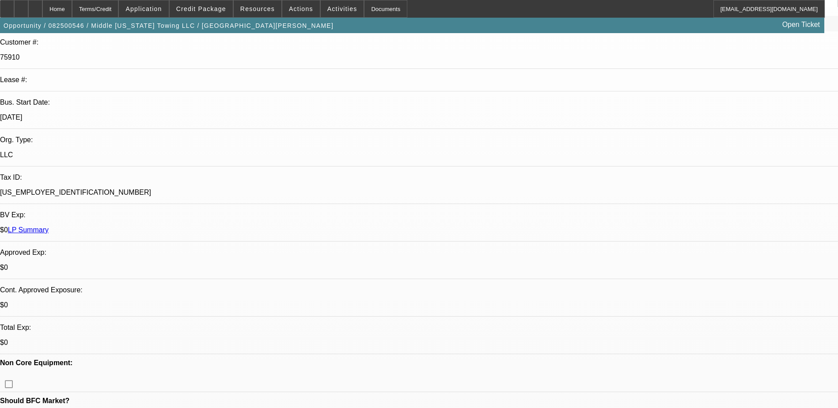
scroll to position [177, 0]
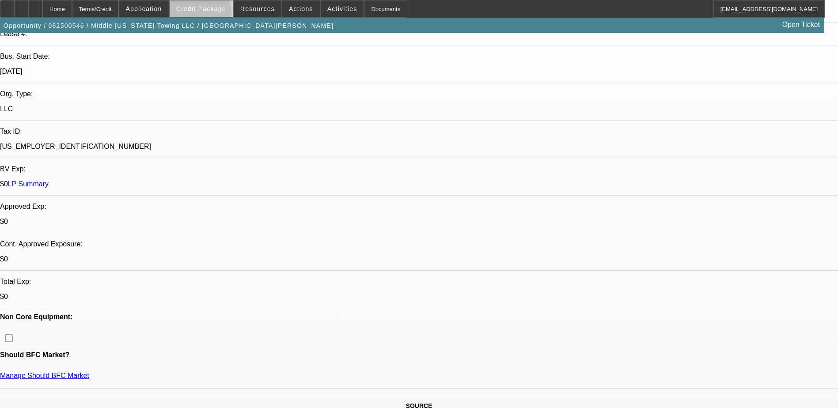
click at [213, 15] on span at bounding box center [201, 8] width 63 height 21
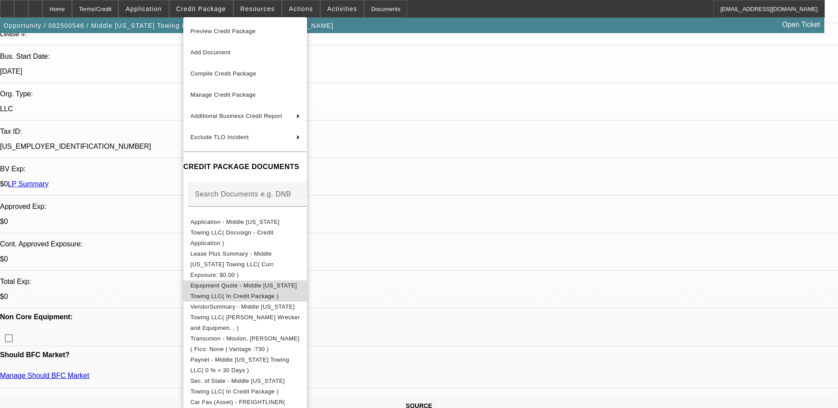
click at [297, 282] on span "Equipment Quote - Middle Tennessee Towing LLC( In Credit Package )" at bounding box center [243, 290] width 106 height 17
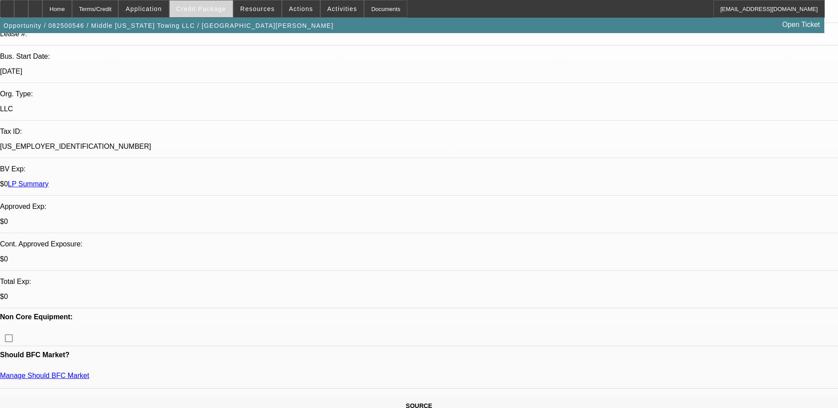
click at [226, 8] on span "Credit Package" at bounding box center [201, 8] width 50 height 7
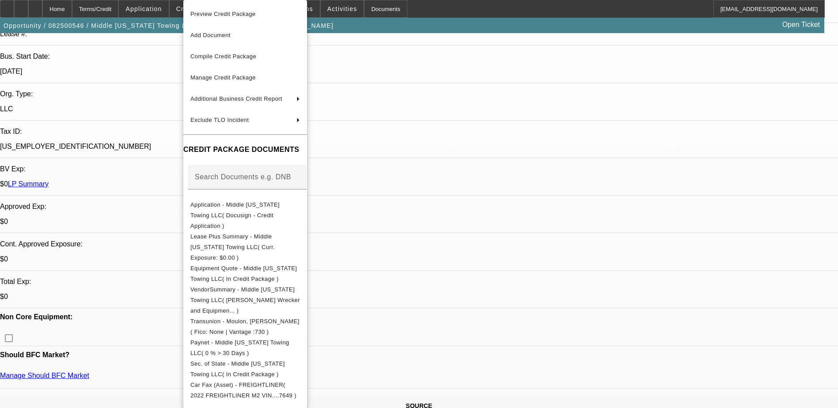
click at [456, 11] on div at bounding box center [419, 204] width 838 height 408
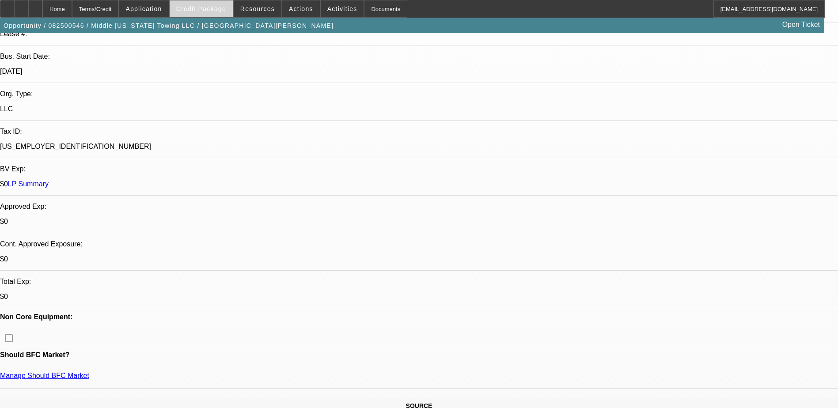
click at [194, 11] on span "Credit Package" at bounding box center [201, 8] width 50 height 7
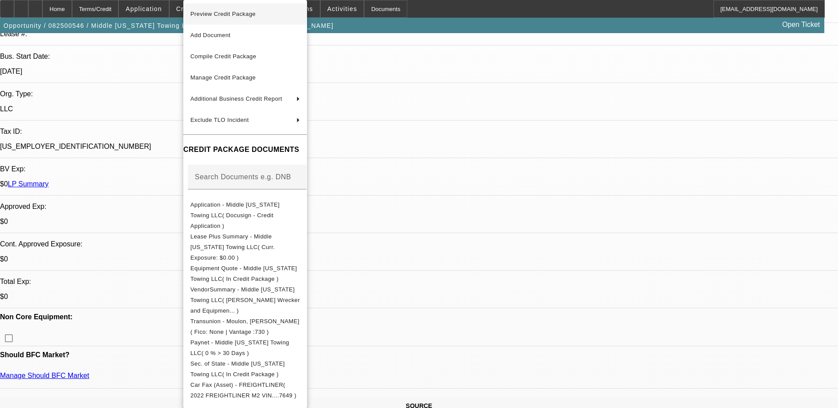
click at [227, 16] on span "Preview Credit Package" at bounding box center [222, 14] width 65 height 7
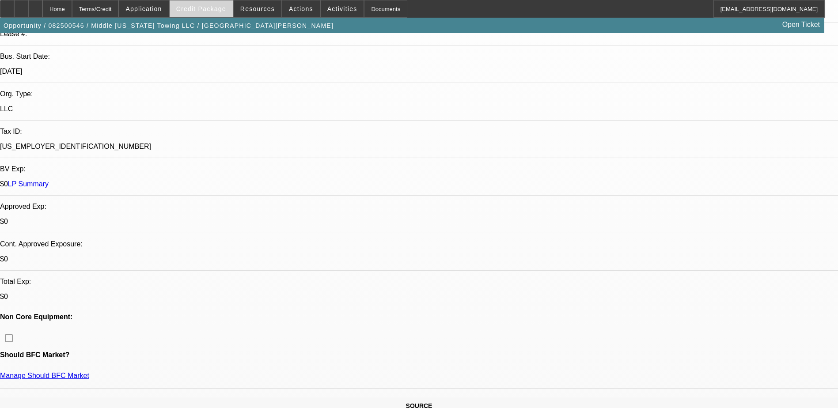
click at [214, 14] on span at bounding box center [201, 8] width 63 height 21
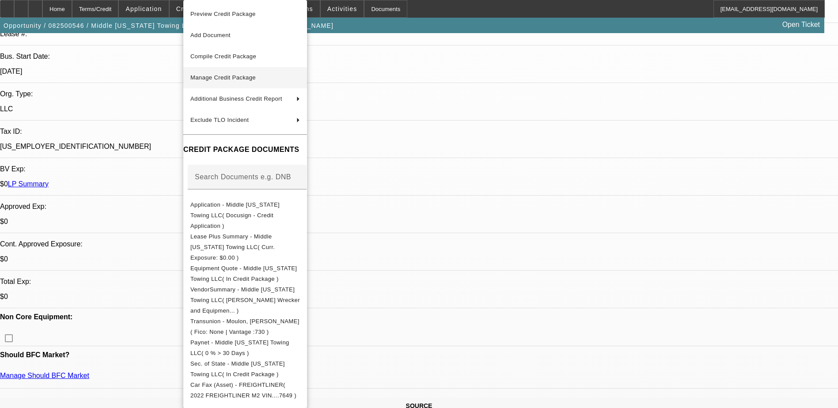
click at [233, 82] on span "Manage Credit Package" at bounding box center [245, 77] width 110 height 11
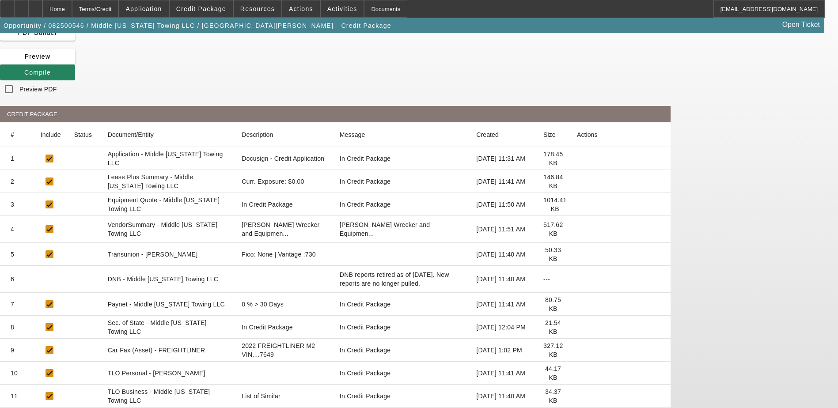
scroll to position [68, 0]
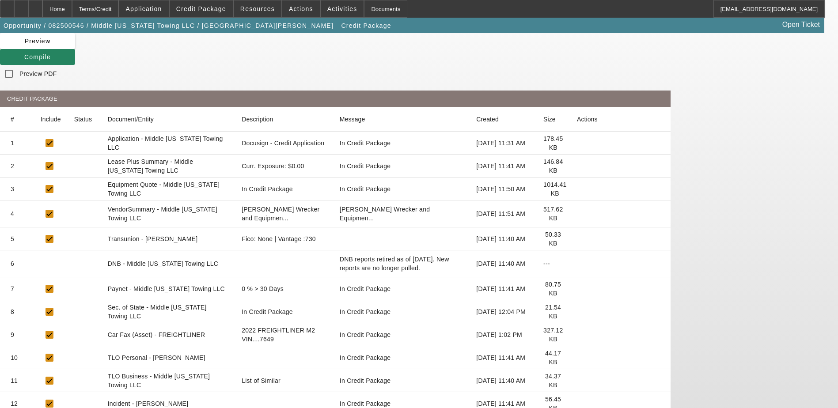
click at [577, 189] on icon at bounding box center [577, 189] width 0 height 0
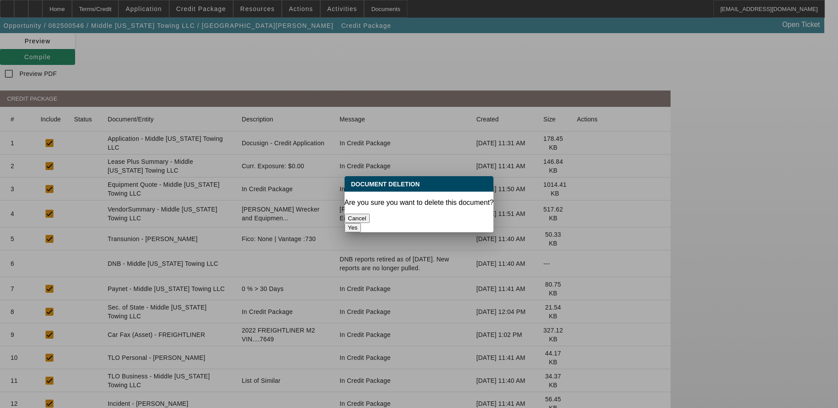
click at [361, 223] on button "Yes" at bounding box center [353, 227] width 17 height 9
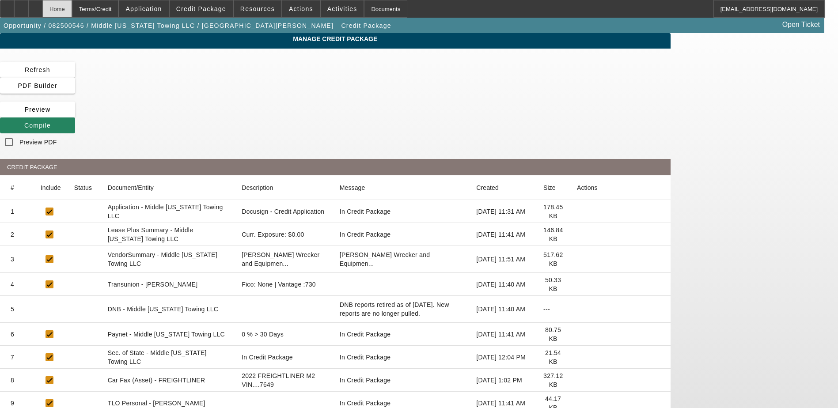
click at [72, 10] on div "Home" at bounding box center [57, 9] width 30 height 18
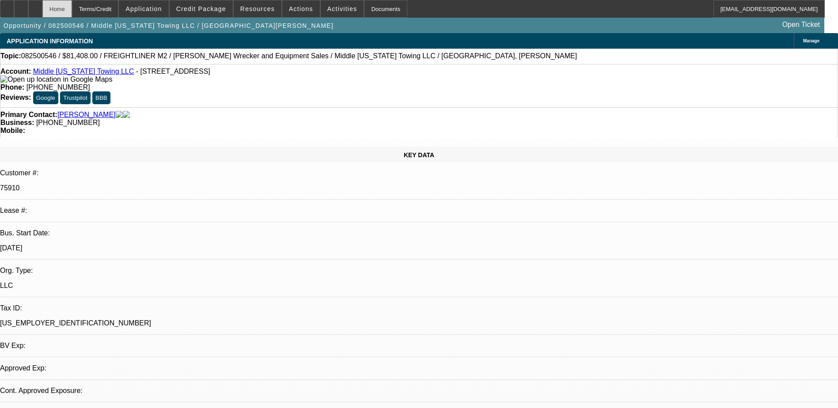
select select "0"
select select "2"
select select "0"
select select "6"
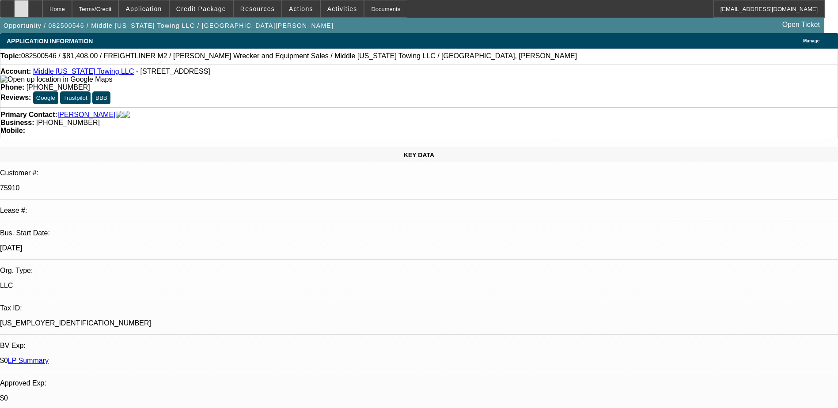
click at [21, 6] on icon at bounding box center [21, 6] width 0 height 0
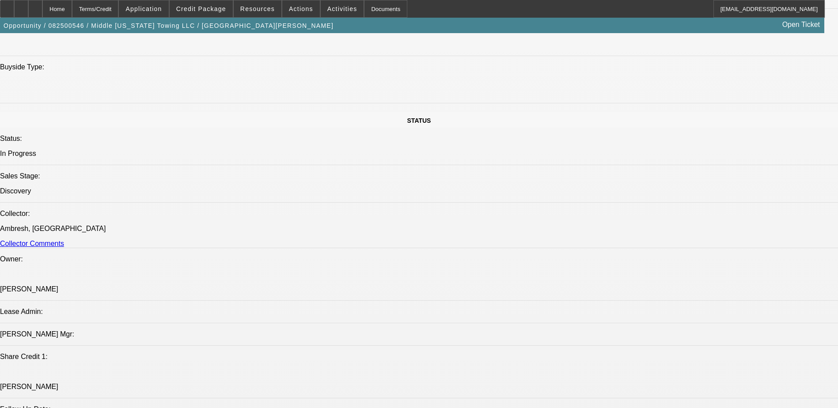
scroll to position [928, 0]
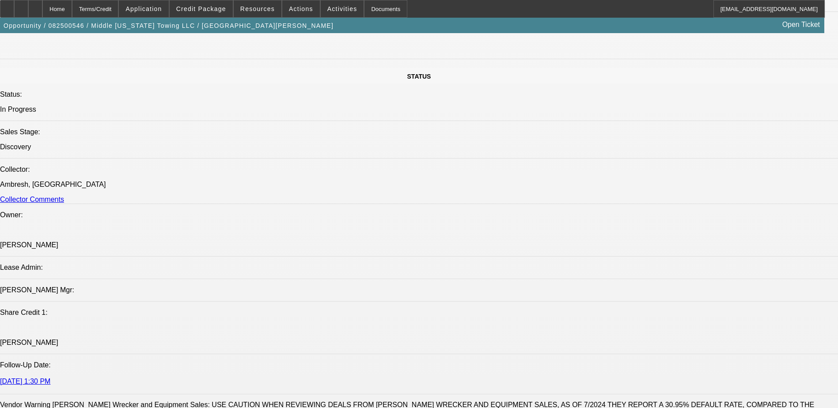
click at [532, 11] on div "Home Terms/Credit Application Credit Package Resources Actions Activities Docum…" at bounding box center [412, 9] width 825 height 18
click at [581, 12] on div "Home Terms/Credit Application Credit Package Resources Actions Activities Docum…" at bounding box center [412, 9] width 825 height 18
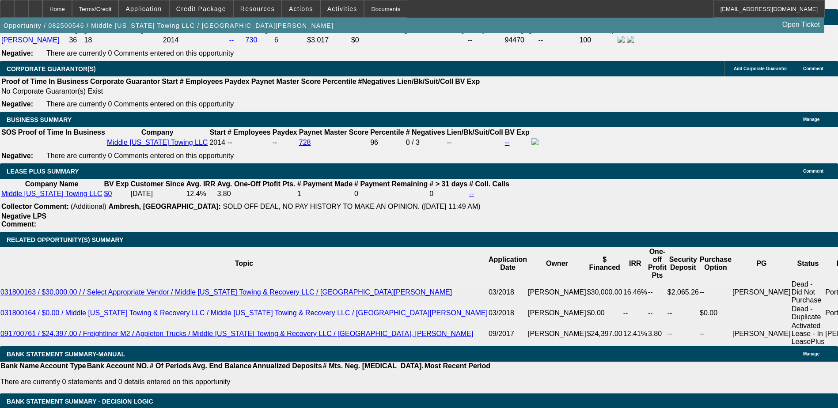
scroll to position [1167, 0]
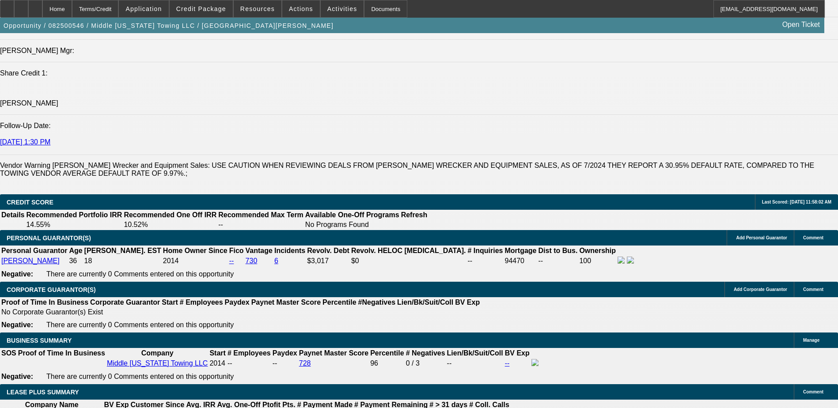
click at [42, 12] on div at bounding box center [35, 9] width 14 height 18
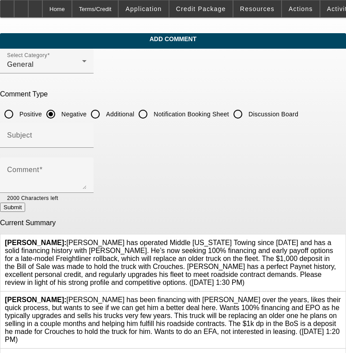
click at [341, 239] on icon at bounding box center [341, 239] width 0 height 0
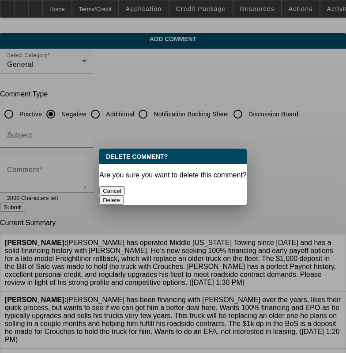
click at [124, 195] on button "Delete" at bounding box center [111, 199] width 24 height 9
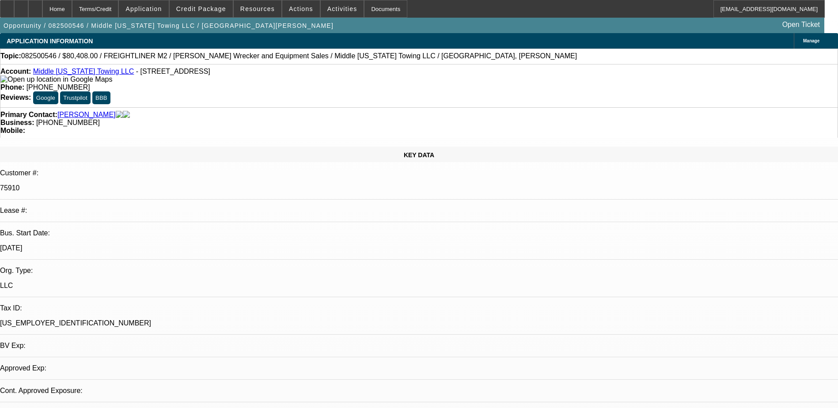
select select "0"
select select "1"
select select "2"
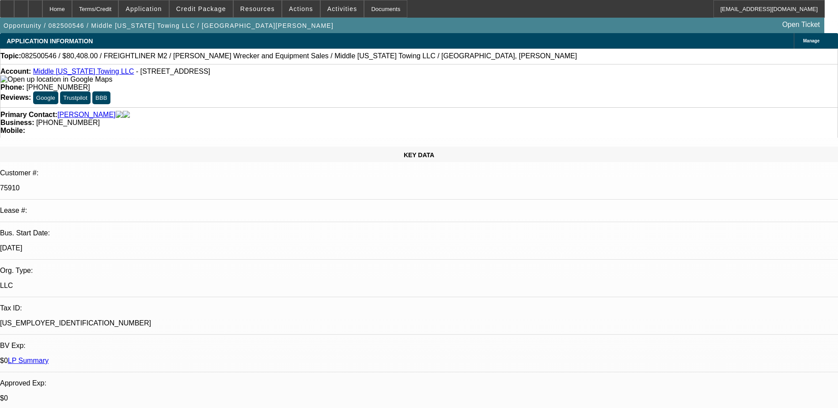
select select "6"
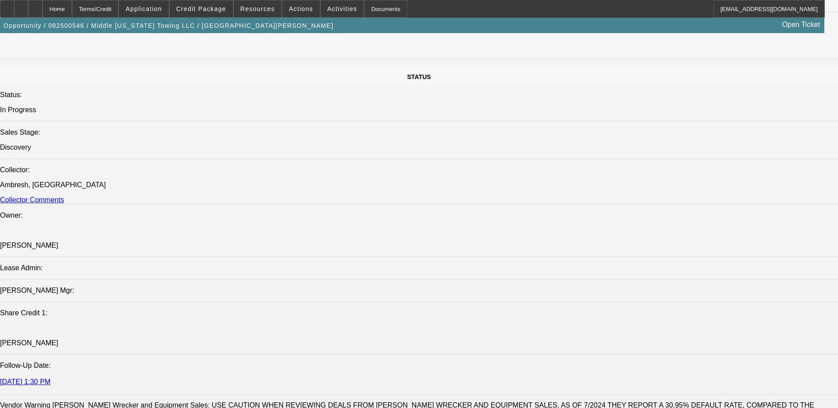
scroll to position [928, 0]
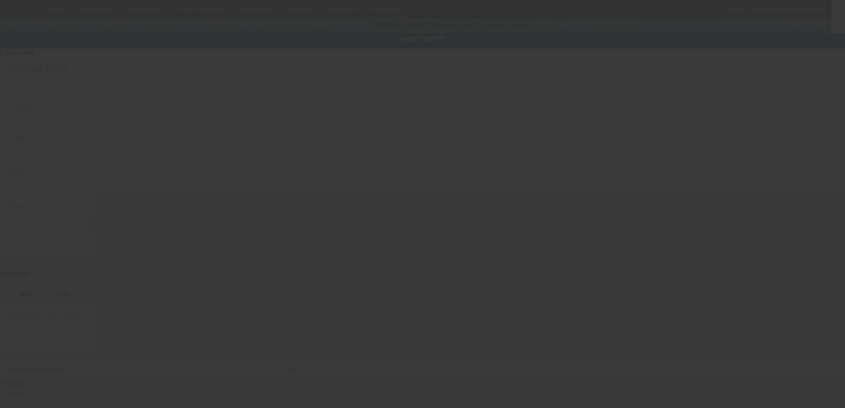
type input "[US_VEHICLE_IDENTIFICATION_NUMBER]"
type input "Freightliner"
type input "M2"
radio input "true"
type textarea "Tow Truck"
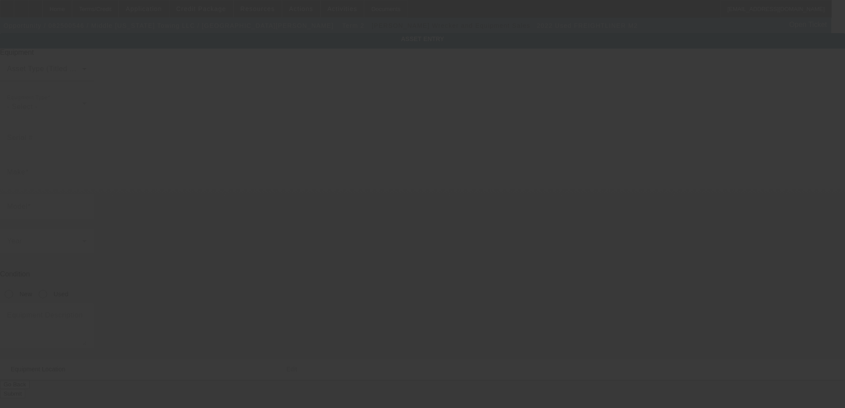
type input "[STREET_ADDRESS]"
type input "[GEOGRAPHIC_DATA]"
type input "37211"
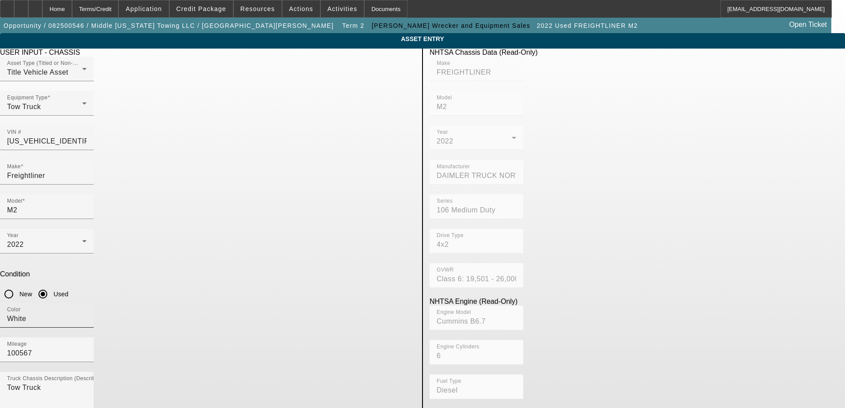
click at [87, 314] on input "White" at bounding box center [47, 319] width 80 height 11
type input "W"
type input "Black"
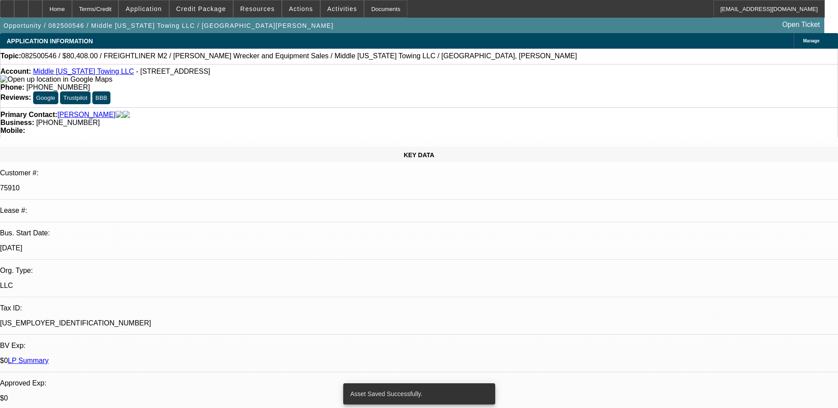
select select "0"
select select "2"
select select "0"
select select "6"
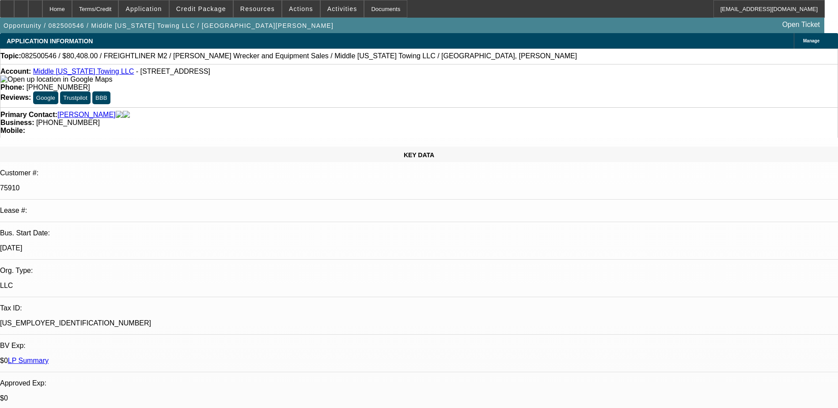
click at [502, 27] on div "Opportunity / 082500546 / Middle Tennessee Towing LLC / Moulon, Evans Open Tick…" at bounding box center [412, 25] width 824 height 15
click at [283, 24] on div "Opportunity / 082500546 / Middle Tennessee Towing LLC / Moulon, Evans Open Tick…" at bounding box center [412, 25] width 824 height 15
click at [570, 26] on div "Opportunity / 082500546 / Middle Tennessee Towing LLC / Moulon, Evans Open Tick…" at bounding box center [412, 25] width 824 height 15
drag, startPoint x: 658, startPoint y: 264, endPoint x: 660, endPoint y: 274, distance: 10.4
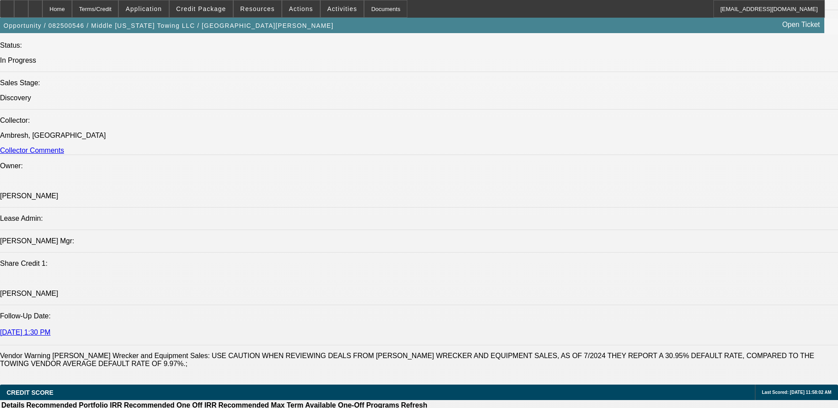
scroll to position [972, 0]
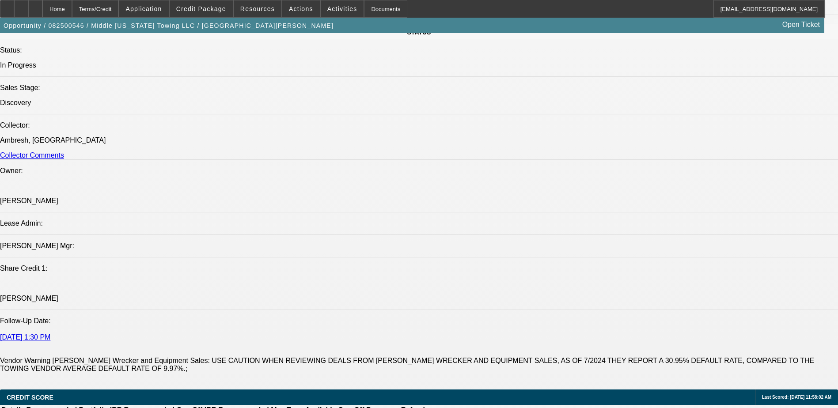
click at [42, 14] on div at bounding box center [35, 9] width 14 height 18
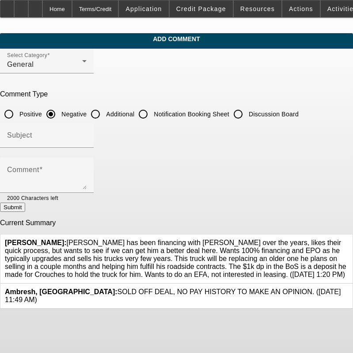
click at [348, 239] on icon at bounding box center [348, 239] width 0 height 0
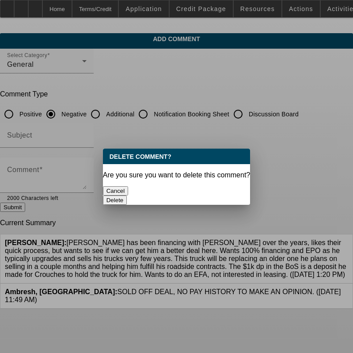
click at [127, 195] on button "Delete" at bounding box center [115, 199] width 24 height 9
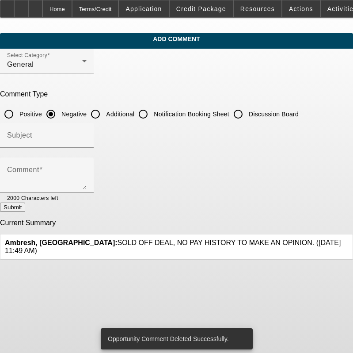
click at [247, 111] on input "Discussion Board" at bounding box center [238, 114] width 18 height 18
radio input "true"
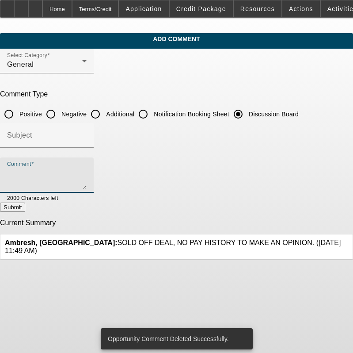
click at [77, 172] on textarea "Comment" at bounding box center [47, 178] width 80 height 21
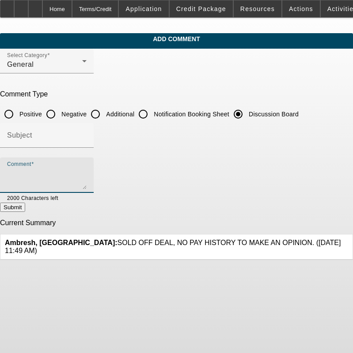
paste textarea "[PERSON_NAME] has operated Middle [US_STATE] Towing since [DATE]. He’s looking …"
type textarea "[PERSON_NAME] has operated Middle [US_STATE] Towing since [DATE]. He’s looking …"
click at [25, 209] on button "Submit" at bounding box center [12, 206] width 25 height 9
radio input "true"
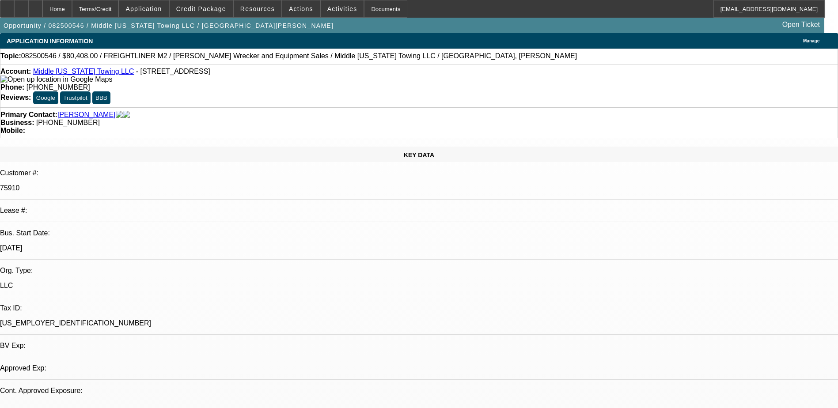
select select "0"
select select "1"
select select "2"
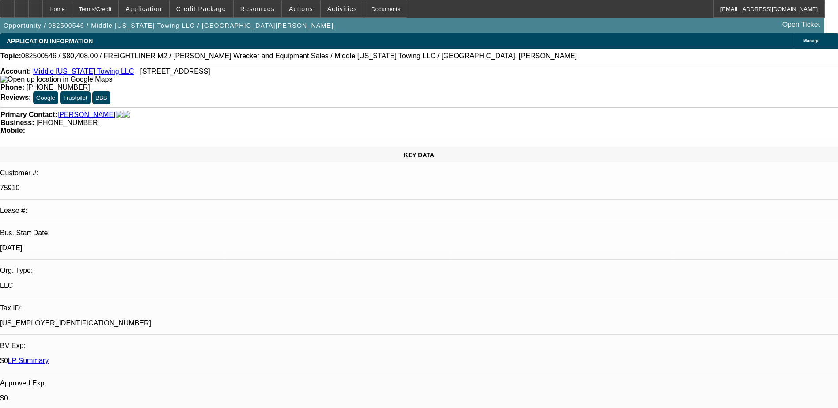
select select "6"
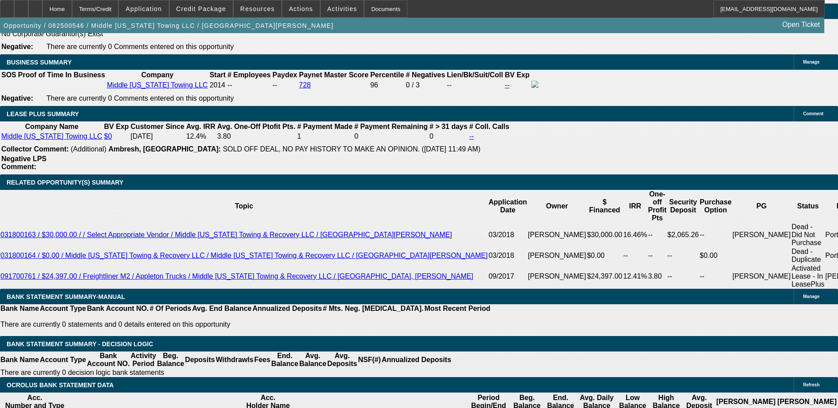
scroll to position [1458, 0]
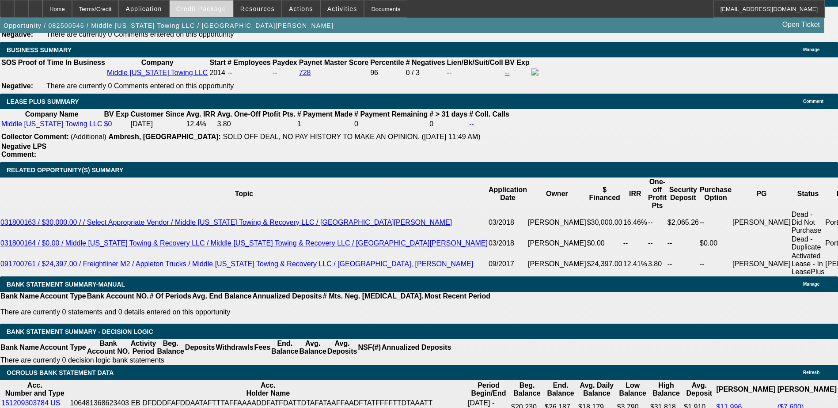
drag, startPoint x: 208, startPoint y: 10, endPoint x: 212, endPoint y: 10, distance: 4.9
click at [209, 10] on span "Credit Package" at bounding box center [201, 8] width 50 height 7
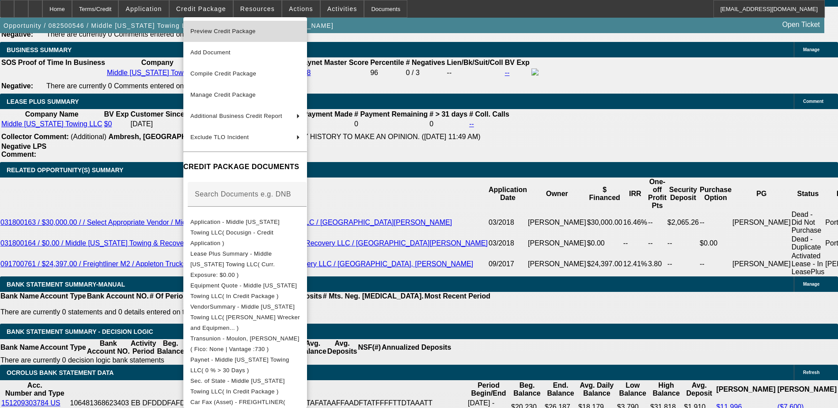
click at [243, 33] on span "Preview Credit Package" at bounding box center [222, 31] width 65 height 7
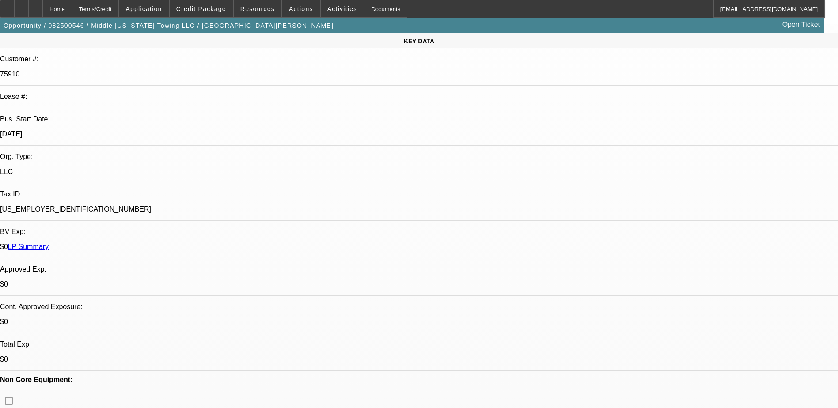
scroll to position [88, 0]
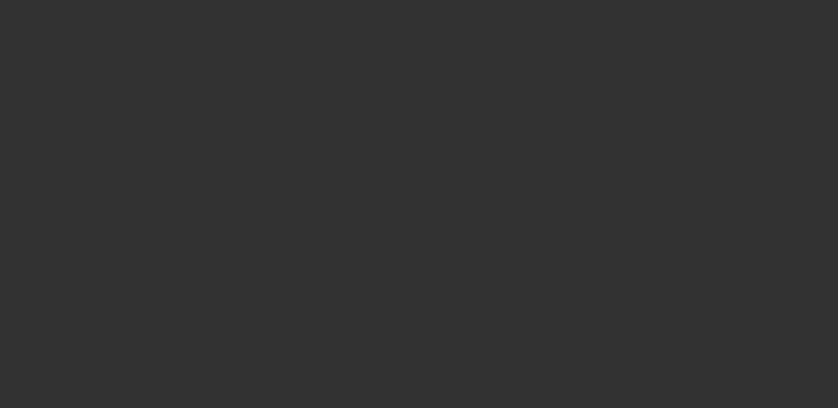
scroll to position [0, 0]
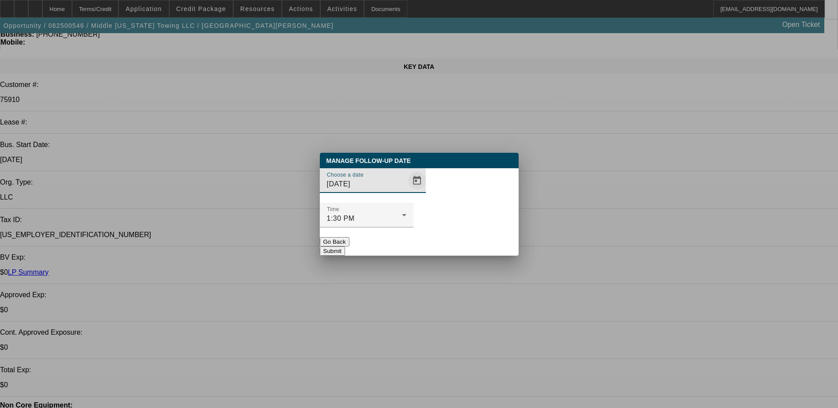
click at [406, 191] on span "Open calendar" at bounding box center [416, 180] width 21 height 21
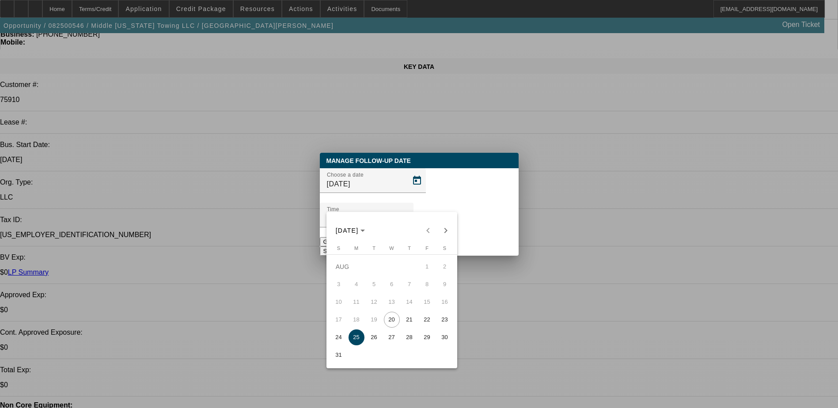
click at [377, 341] on span "26" at bounding box center [374, 338] width 16 height 16
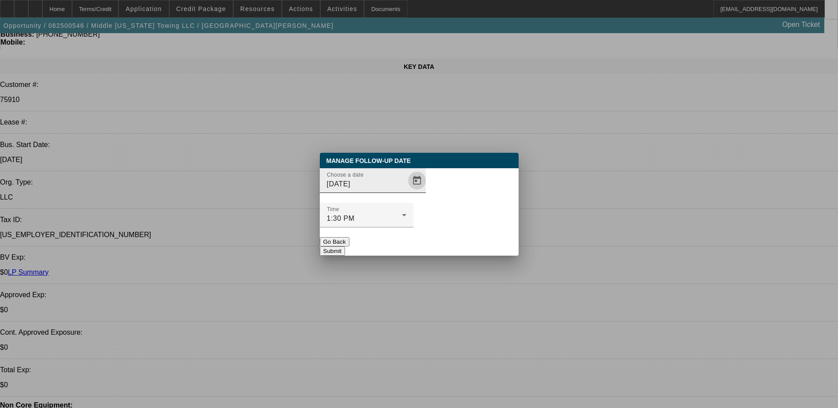
click at [406, 191] on span "Open calendar" at bounding box center [416, 180] width 21 height 21
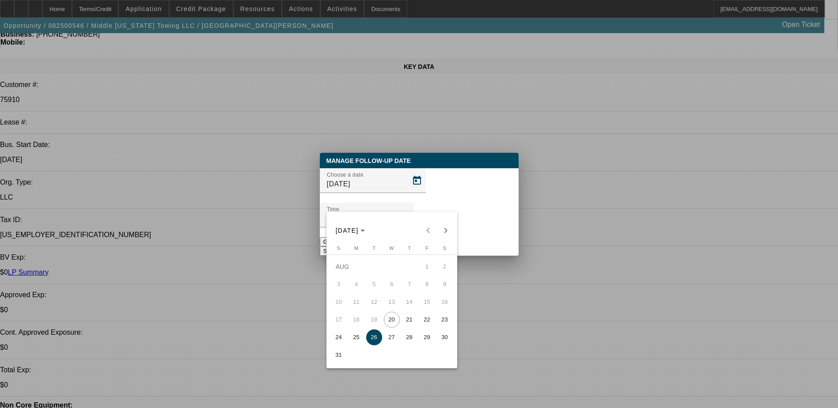
click at [408, 321] on span "21" at bounding box center [410, 320] width 16 height 16
type input "[DATE]"
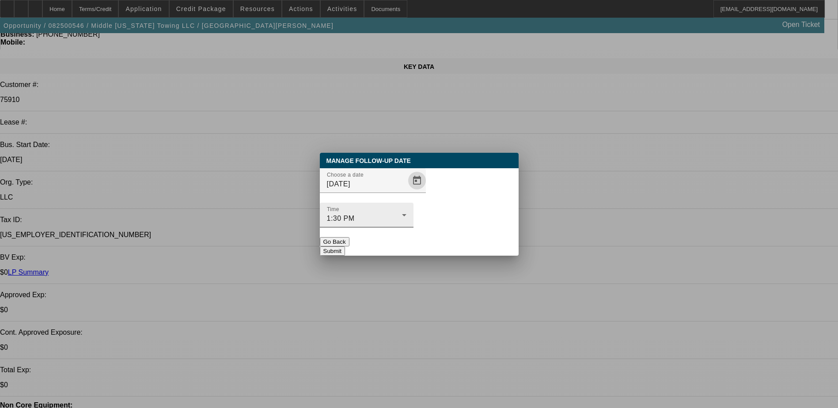
click at [402, 213] on div "1:30 PM" at bounding box center [364, 218] width 75 height 11
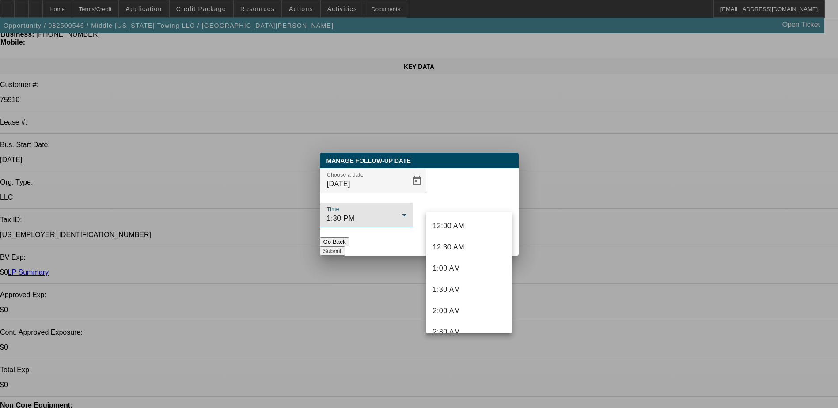
scroll to position [476, 0]
click at [473, 258] on mat-option "12:00 PM" at bounding box center [469, 259] width 86 height 21
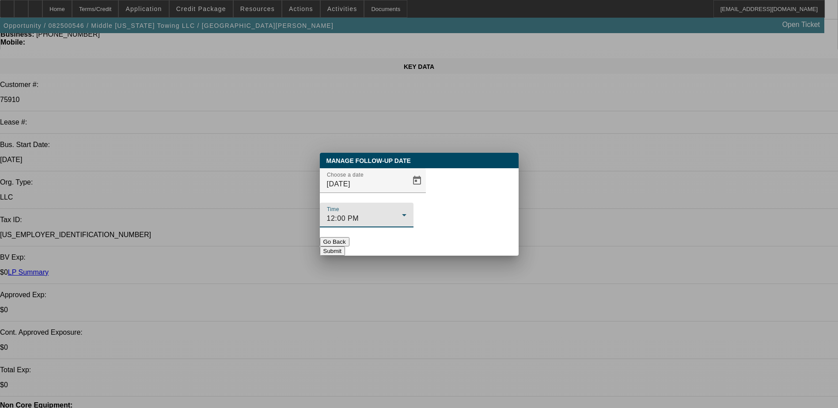
click at [345, 246] on button "Submit" at bounding box center [332, 250] width 25 height 9
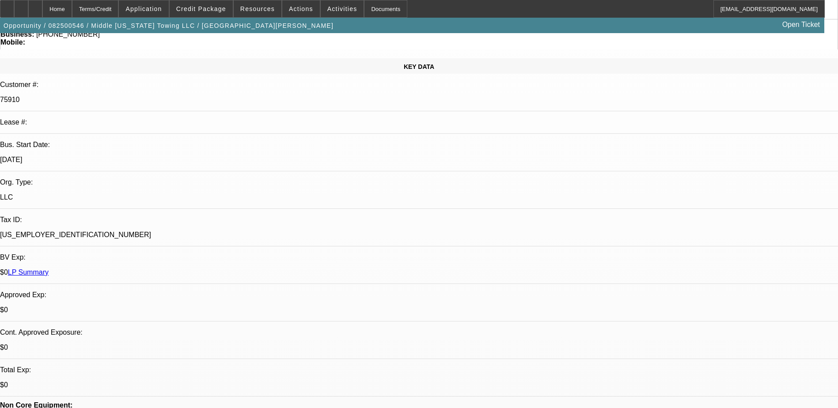
scroll to position [88, 0]
